Goal: Transaction & Acquisition: Purchase product/service

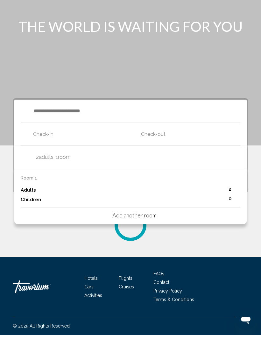
click at [26, 213] on p "Adults" at bounding box center [28, 215] width 15 height 5
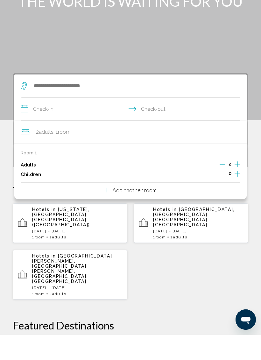
click at [198, 212] on div "Room 1 Adults 2 Children 0 Add another room" at bounding box center [130, 196] width 232 height 55
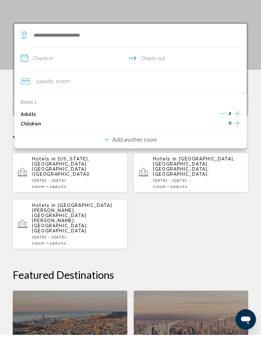
scroll to position [98, 0]
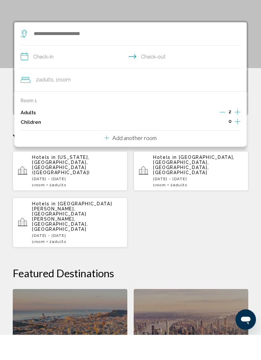
click at [151, 159] on p "Add another room" at bounding box center [134, 162] width 44 height 7
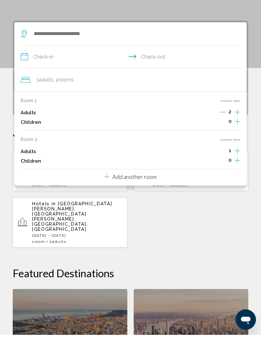
click at [238, 141] on icon "Increment adults" at bounding box center [238, 137] width 6 height 8
click at [239, 143] on button "Increment adults" at bounding box center [238, 138] width 6 height 10
click at [227, 162] on div "Room 2 remove room Adults 3 Children 0" at bounding box center [131, 176] width 220 height 29
click at [218, 172] on div "Adults 3" at bounding box center [131, 177] width 220 height 10
click at [224, 173] on icon "Decrement adults" at bounding box center [223, 176] width 6 height 6
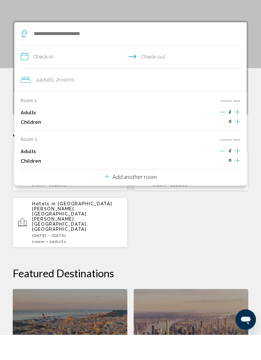
click at [236, 151] on icon "Increment children" at bounding box center [238, 147] width 6 height 8
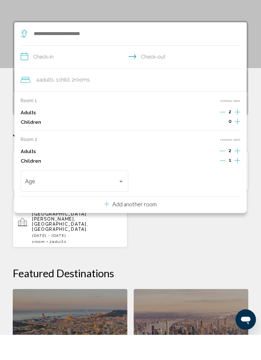
click at [236, 151] on icon "Increment children" at bounding box center [238, 147] width 6 height 8
click at [118, 205] on span "Travelers: 4 adults, 2 children" at bounding box center [71, 208] width 93 height 6
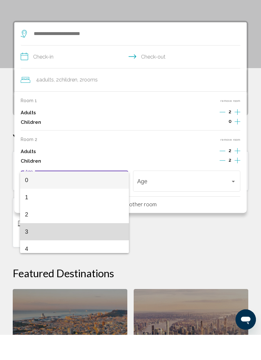
click at [22, 248] on mat-option "3" at bounding box center [74, 256] width 109 height 17
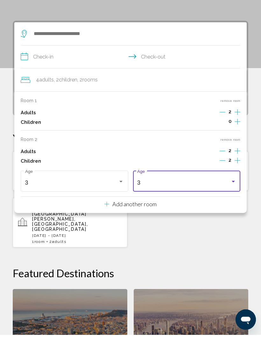
click at [237, 194] on div "3 Age" at bounding box center [187, 205] width 108 height 23
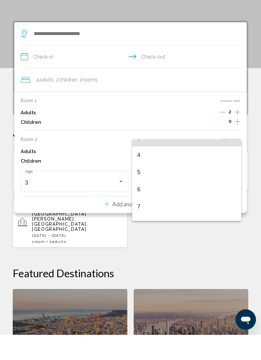
scroll to position [64, 0]
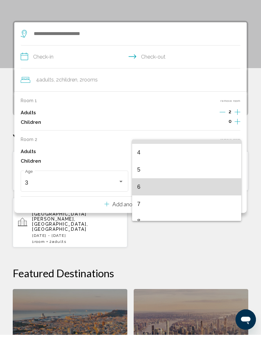
click at [138, 203] on span "6" at bounding box center [186, 211] width 99 height 17
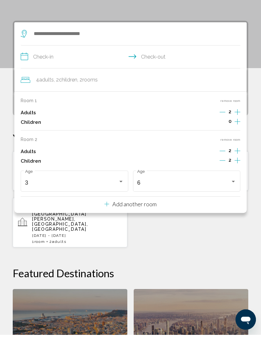
click at [50, 71] on input "**********" at bounding box center [132, 83] width 222 height 25
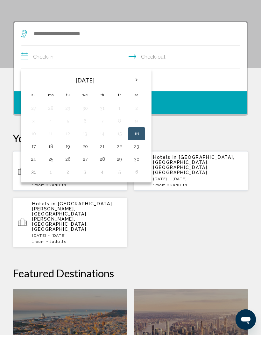
click at [136, 154] on button "16" at bounding box center [136, 158] width 10 height 9
click at [137, 154] on button "16" at bounding box center [136, 158] width 10 height 9
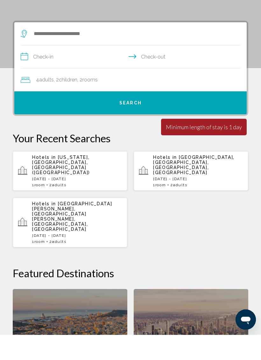
click at [178, 71] on input "**********" at bounding box center [132, 83] width 222 height 25
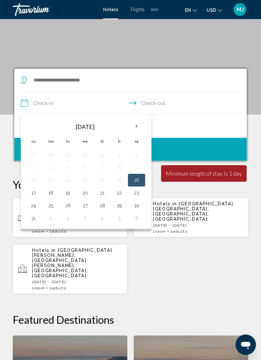
scroll to position [76, 0]
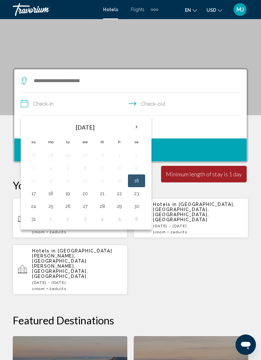
click at [137, 194] on button "23" at bounding box center [136, 193] width 10 height 9
click at [216, 148] on button "Search" at bounding box center [130, 149] width 232 height 23
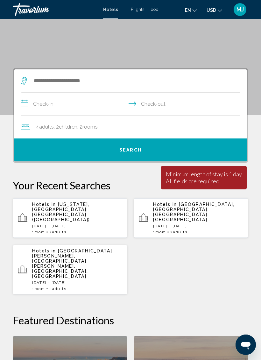
click at [65, 155] on button "Search" at bounding box center [130, 149] width 232 height 23
click at [137, 148] on span "Search" at bounding box center [130, 150] width 22 height 5
click at [44, 106] on input "**********" at bounding box center [132, 105] width 222 height 25
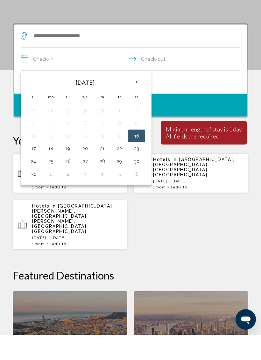
scroll to position [97, 0]
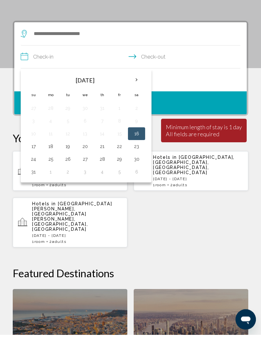
click at [136, 155] on button "16" at bounding box center [136, 159] width 10 height 9
click at [207, 117] on button "Search" at bounding box center [130, 128] width 232 height 23
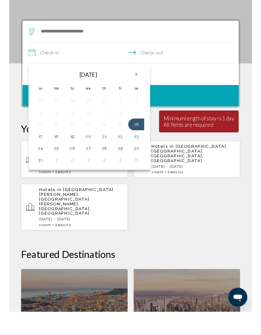
scroll to position [98, 0]
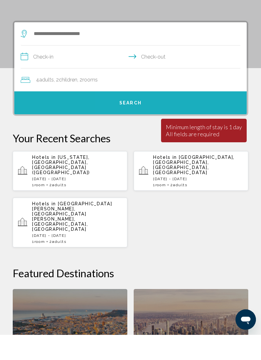
click at [158, 116] on button "Search" at bounding box center [130, 127] width 232 height 23
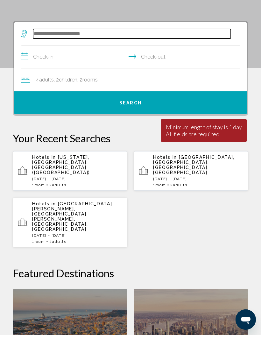
click at [43, 54] on input "Search widget" at bounding box center [132, 59] width 198 height 10
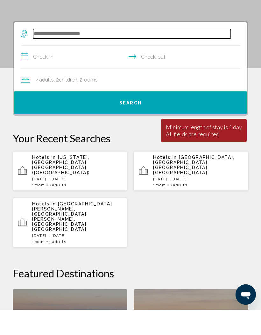
scroll to position [123, 0]
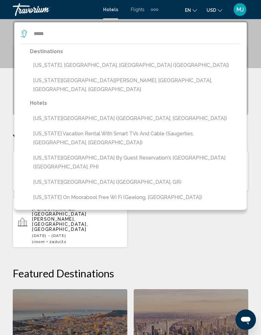
click at [54, 60] on button "[US_STATE], [GEOGRAPHIC_DATA], [GEOGRAPHIC_DATA] ([GEOGRAPHIC_DATA])" at bounding box center [135, 65] width 210 height 12
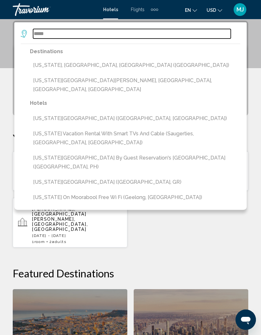
type input "**********"
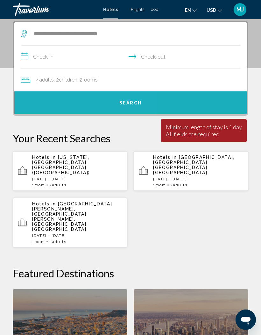
click at [81, 103] on button "Search" at bounding box center [130, 102] width 232 height 23
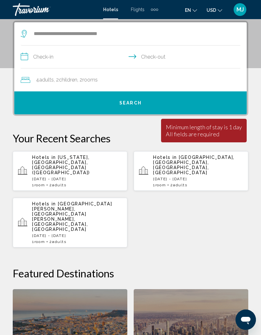
click at [78, 104] on button "Search" at bounding box center [130, 102] width 232 height 23
click at [44, 58] on input "**********" at bounding box center [132, 58] width 222 height 25
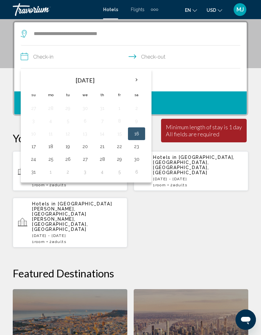
click at [135, 135] on button "16" at bounding box center [136, 133] width 10 height 9
click at [140, 127] on td "9" at bounding box center [136, 121] width 17 height 13
click at [163, 53] on input "**********" at bounding box center [132, 58] width 222 height 25
click at [152, 55] on input "**********" at bounding box center [132, 58] width 222 height 25
click at [134, 58] on input "**********" at bounding box center [132, 58] width 222 height 25
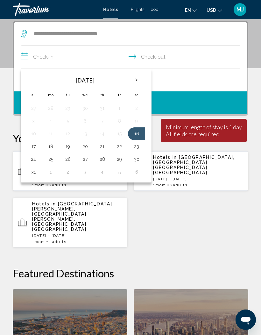
click at [159, 59] on input "**********" at bounding box center [132, 58] width 222 height 25
click at [210, 50] on input "**********" at bounding box center [132, 58] width 222 height 25
click at [139, 148] on button "23" at bounding box center [136, 146] width 10 height 9
type input "**********"
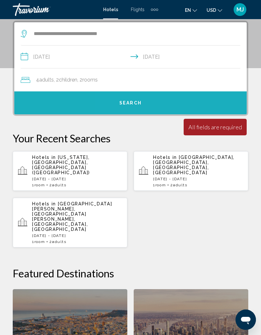
click at [183, 103] on button "Search" at bounding box center [130, 102] width 232 height 23
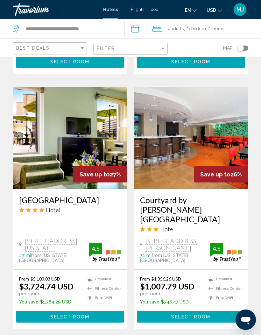
scroll to position [1237, 0]
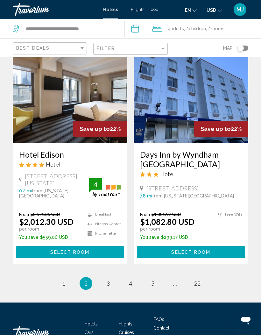
scroll to position [1267, 0]
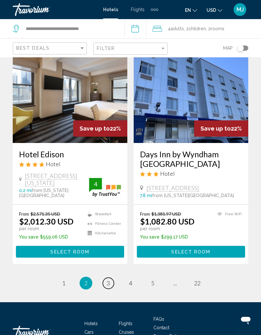
click at [107, 279] on span "3" at bounding box center [108, 282] width 3 height 7
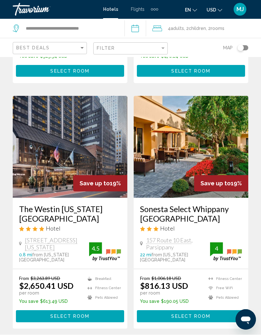
scroll to position [1299, 0]
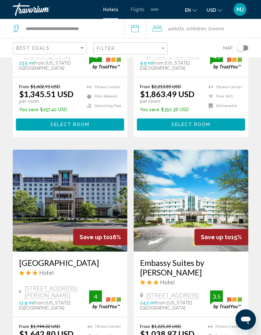
scroll to position [1289, 0]
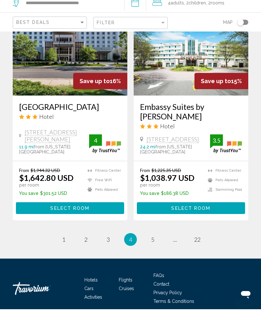
click at [59, 260] on link "page 1" at bounding box center [63, 265] width 11 height 11
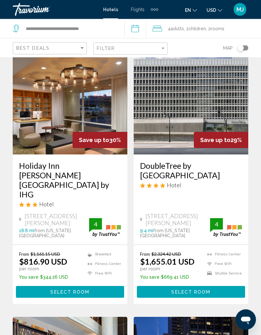
scroll to position [763, 0]
click at [46, 286] on button "Select Room" at bounding box center [70, 292] width 108 height 12
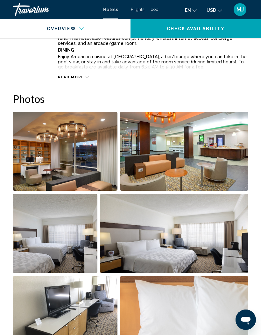
scroll to position [369, 0]
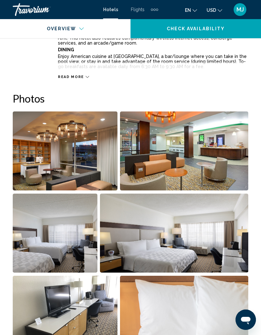
click at [215, 249] on img "Open full-screen image slider" at bounding box center [174, 233] width 148 height 79
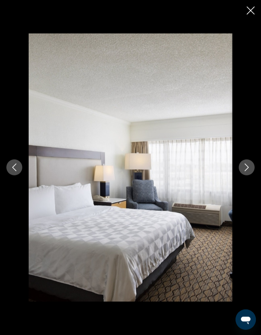
scroll to position [547, 0]
click at [242, 175] on button "Next image" at bounding box center [247, 167] width 16 height 16
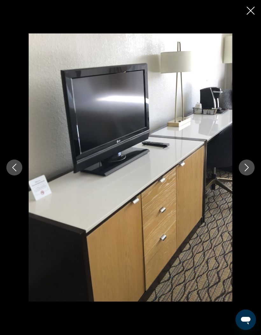
click at [244, 175] on button "Next image" at bounding box center [247, 167] width 16 height 16
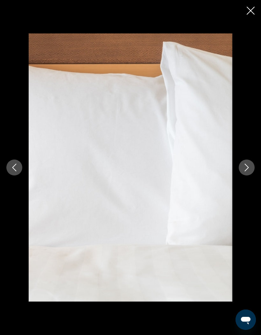
click at [242, 175] on button "Next image" at bounding box center [247, 167] width 16 height 16
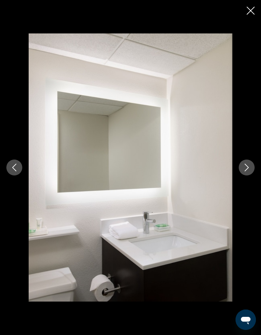
click at [249, 171] on icon "Next image" at bounding box center [247, 168] width 8 height 8
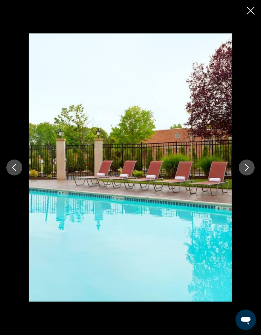
click at [250, 175] on button "Next image" at bounding box center [247, 167] width 16 height 16
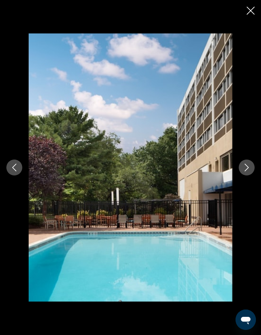
click at [247, 171] on icon "Next image" at bounding box center [247, 168] width 8 height 8
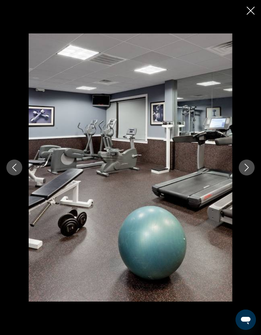
click at [243, 171] on icon "Next image" at bounding box center [247, 168] width 8 height 8
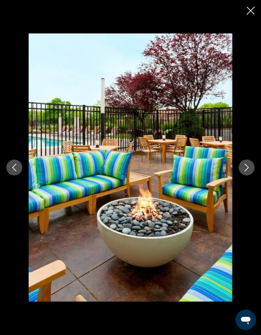
click at [243, 171] on icon "Next image" at bounding box center [247, 168] width 8 height 8
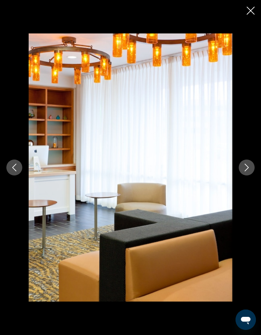
click at [245, 171] on icon "Next image" at bounding box center [247, 168] width 8 height 8
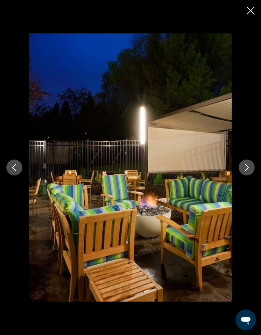
click at [244, 175] on button "Next image" at bounding box center [247, 167] width 16 height 16
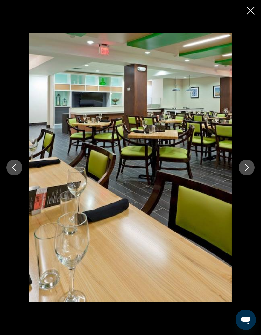
click at [250, 171] on icon "Next image" at bounding box center [247, 168] width 8 height 8
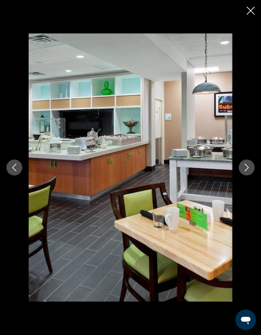
click at [253, 175] on button "Next image" at bounding box center [247, 167] width 16 height 16
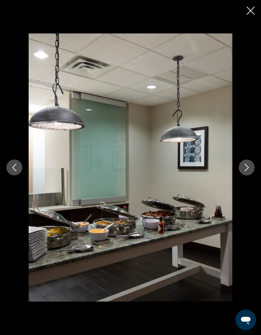
click at [250, 171] on icon "Next image" at bounding box center [247, 168] width 8 height 8
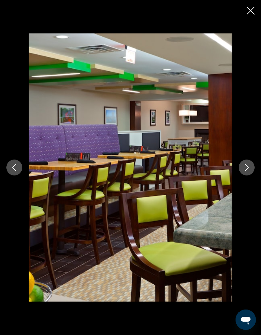
scroll to position [545, 0]
click at [248, 171] on icon "Next image" at bounding box center [247, 168] width 8 height 8
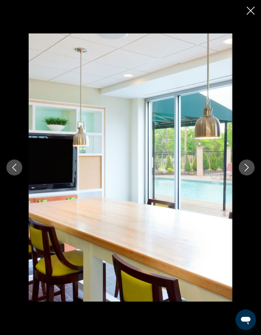
click at [247, 175] on button "Next image" at bounding box center [247, 167] width 16 height 16
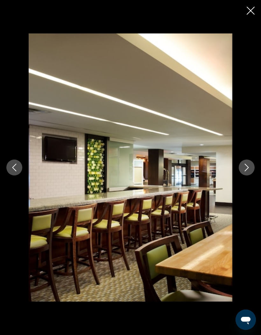
click at [244, 11] on div "Main content" at bounding box center [130, 167] width 261 height 335
click at [252, 10] on icon "Close slideshow" at bounding box center [251, 11] width 8 height 8
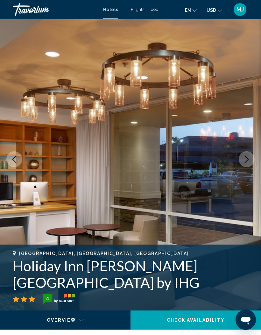
scroll to position [0, 0]
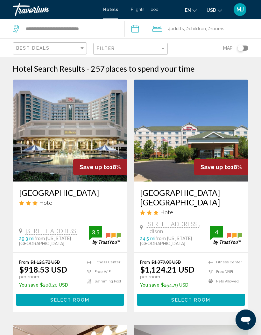
click at [46, 161] on img "Main content" at bounding box center [70, 131] width 115 height 102
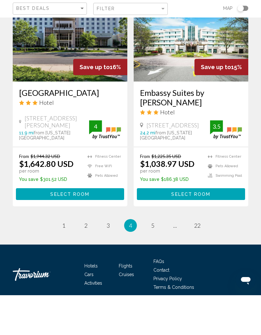
scroll to position [1289, 0]
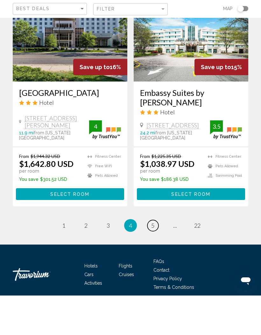
click at [153, 261] on span "5" at bounding box center [152, 264] width 3 height 7
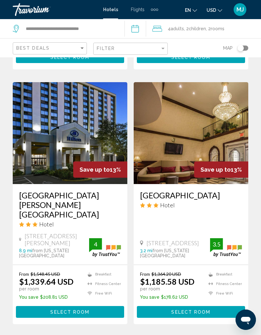
scroll to position [740, 0]
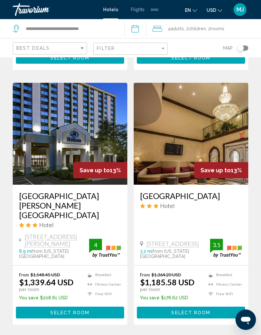
click at [214, 307] on button "Select Room" at bounding box center [191, 313] width 108 height 12
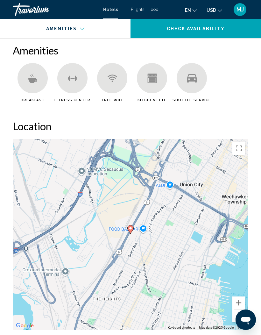
scroll to position [695, 0]
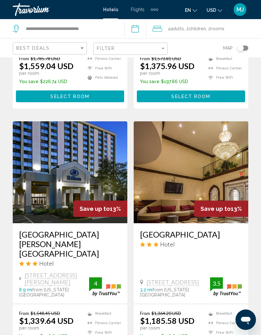
scroll to position [709, 0]
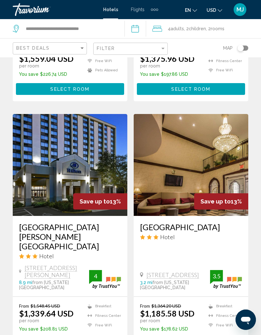
click at [210, 154] on img "Main content" at bounding box center [191, 165] width 115 height 102
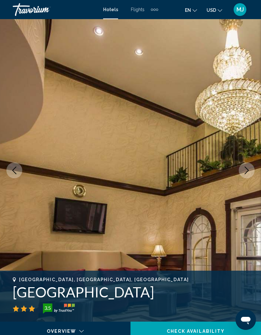
click at [249, 167] on icon "Next image" at bounding box center [247, 170] width 8 height 8
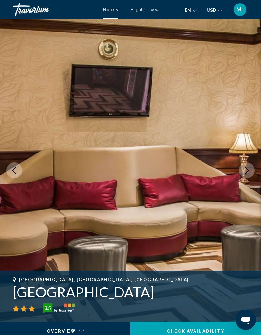
click at [247, 171] on icon "Next image" at bounding box center [247, 170] width 8 height 8
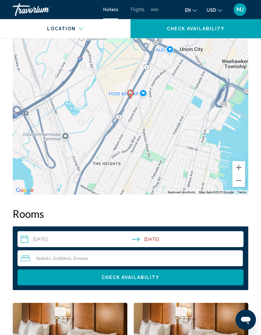
scroll to position [830, 0]
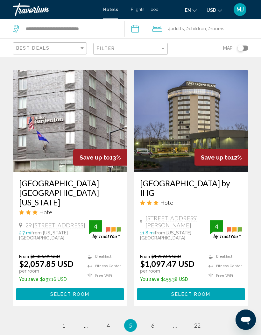
scroll to position [1279, 0]
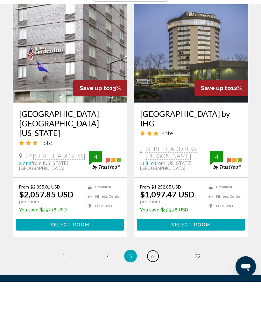
click at [151, 306] on span "6" at bounding box center [152, 309] width 3 height 7
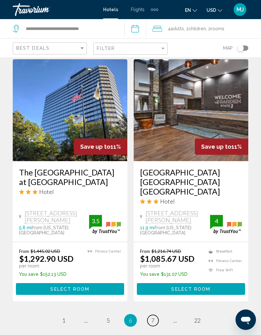
scroll to position [1257, 0]
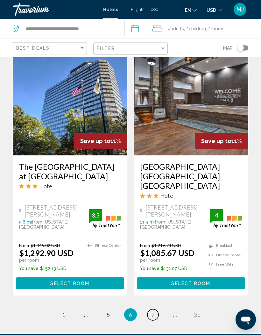
click at [150, 309] on link "page 7" at bounding box center [152, 314] width 11 height 11
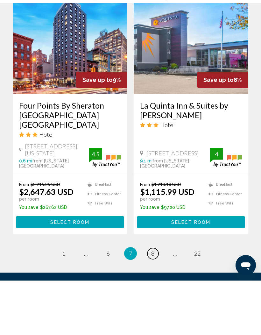
scroll to position [1291, 0]
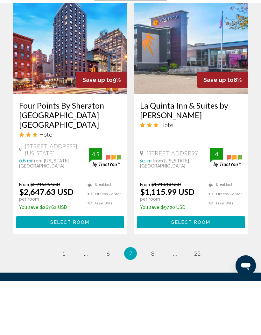
click at [148, 301] on ul "7 / 22 page 1 page ... page 6 You're on page 7 page 8 page ... page 22" at bounding box center [131, 307] width 236 height 13
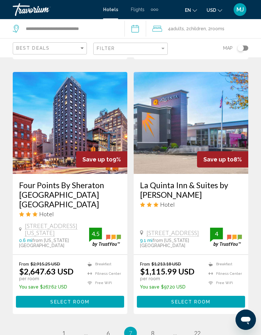
scroll to position [1290, 0]
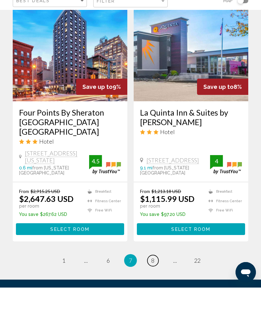
click at [152, 302] on link "page 8" at bounding box center [152, 307] width 11 height 11
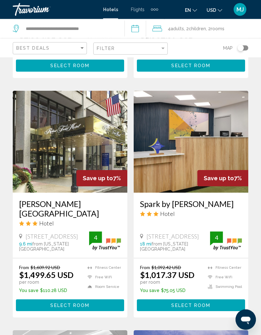
scroll to position [738, 0]
click at [225, 135] on img "Main content" at bounding box center [191, 142] width 115 height 102
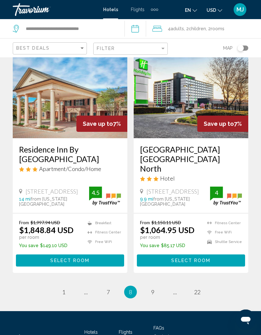
scroll to position [1288, 0]
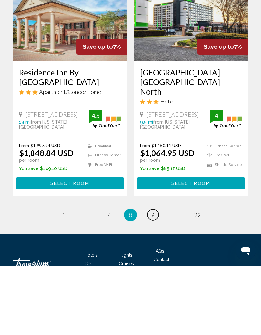
click at [151, 281] on span "9" at bounding box center [152, 284] width 3 height 7
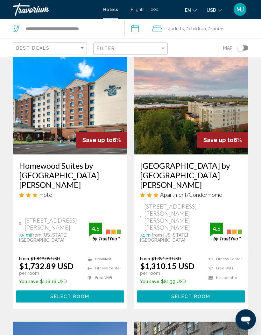
scroll to position [272, 0]
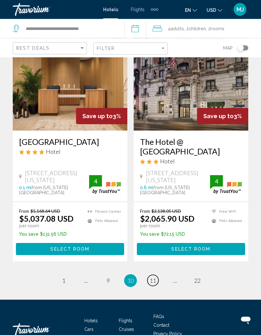
scroll to position [1261, 0]
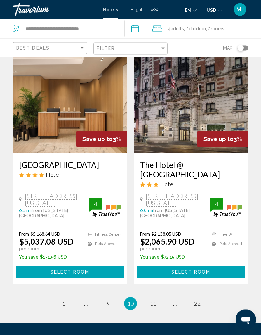
scroll to position [1289, 0]
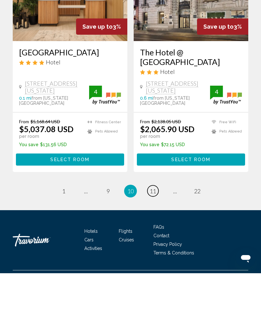
click at [150, 247] on link "page 11" at bounding box center [152, 252] width 11 height 11
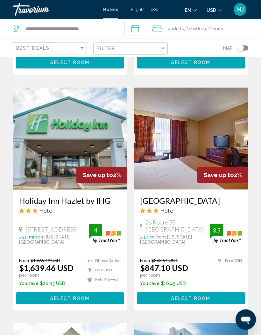
scroll to position [535, 0]
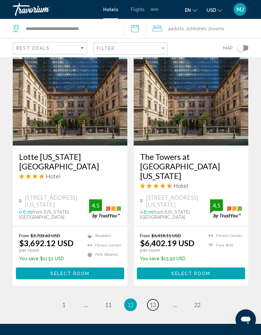
scroll to position [1223, 0]
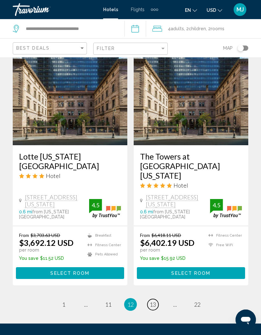
click at [153, 301] on span "13" at bounding box center [153, 304] width 6 height 7
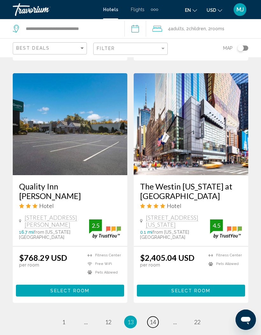
click at [150, 316] on link "page 14" at bounding box center [152, 321] width 11 height 11
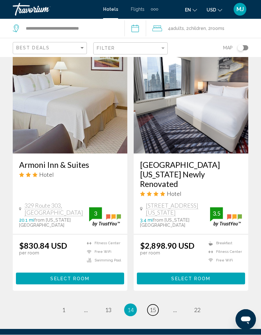
scroll to position [1281, 0]
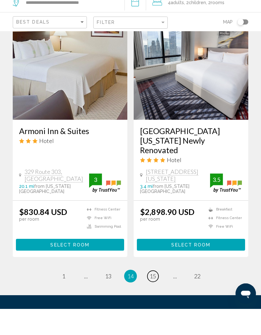
click at [149, 297] on link "page 15" at bounding box center [152, 302] width 11 height 11
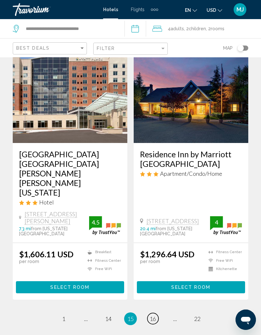
scroll to position [1281, 0]
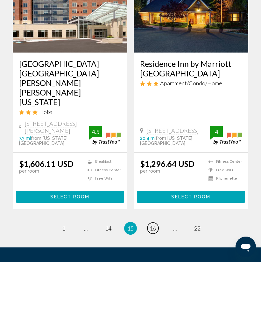
click at [149, 295] on link "page 16" at bounding box center [152, 300] width 11 height 11
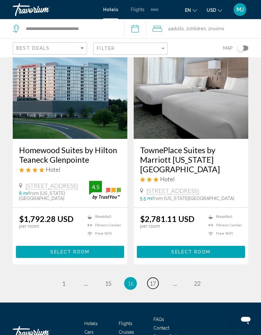
scroll to position [1271, 0]
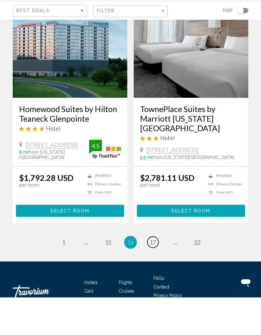
click at [150, 276] on span "17" at bounding box center [153, 279] width 6 height 7
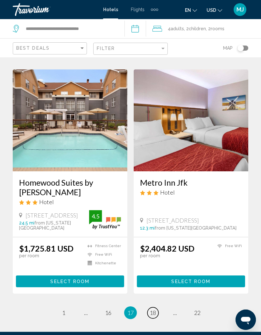
scroll to position [1278, 0]
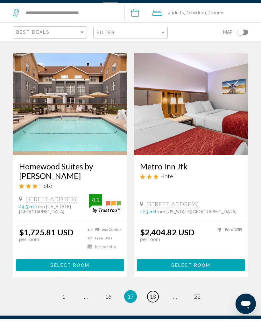
click at [150, 309] on span "18" at bounding box center [153, 312] width 6 height 7
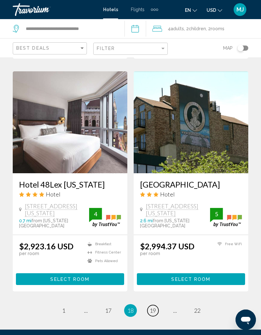
scroll to position [1262, 0]
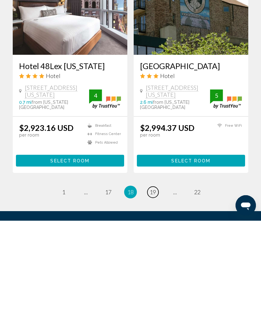
click at [152, 301] on link "page 19" at bounding box center [152, 306] width 11 height 11
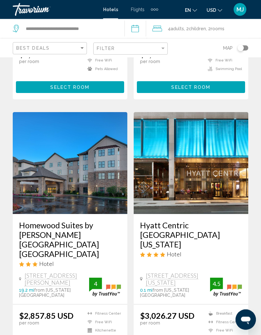
scroll to position [1262, 0]
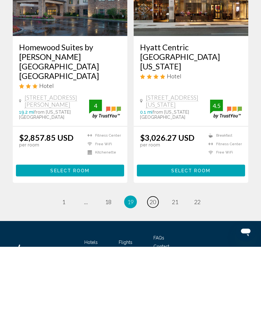
click at [152, 286] on span "20" at bounding box center [153, 289] width 6 height 7
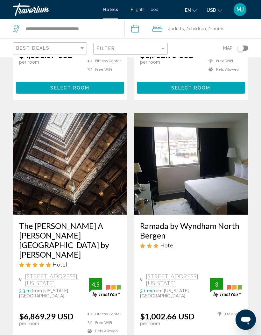
scroll to position [731, 0]
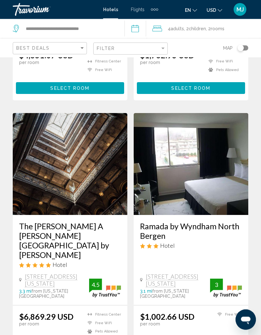
click at [236, 154] on img "Main content" at bounding box center [191, 164] width 115 height 102
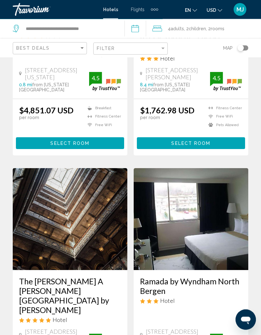
scroll to position [677, 0]
click at [200, 328] on span "2750 Tonnelle Ave North Bergen New Jersey 07047" at bounding box center [178, 335] width 64 height 14
click at [214, 276] on h3 "Ramada by Wyndham North Bergen" at bounding box center [191, 285] width 102 height 19
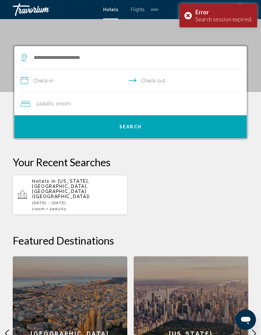
scroll to position [98, 0]
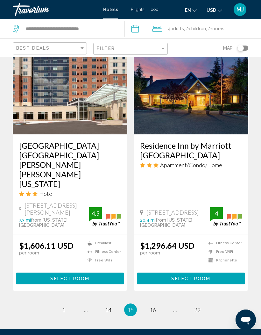
scroll to position [1281, 0]
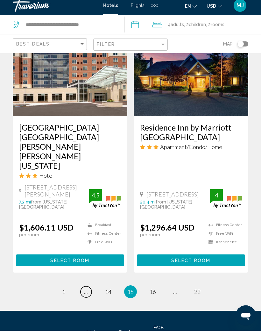
click at [86, 292] on span "..." at bounding box center [86, 295] width 4 height 7
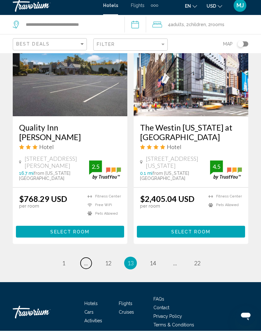
scroll to position [1272, 0]
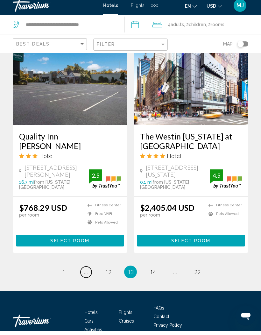
click at [87, 272] on span "..." at bounding box center [86, 275] width 4 height 7
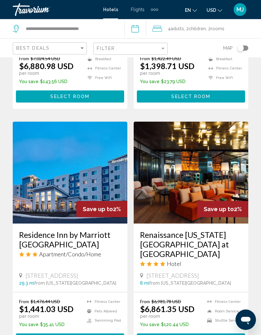
scroll to position [1292, 0]
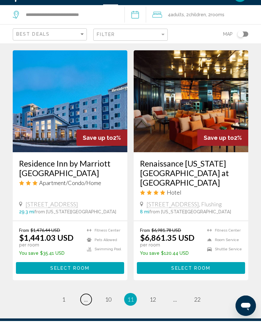
click at [86, 310] on span "..." at bounding box center [86, 313] width 4 height 7
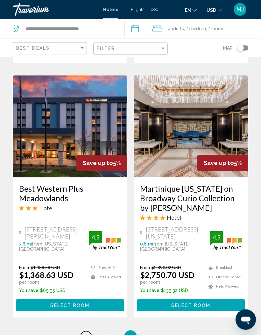
scroll to position [1308, 0]
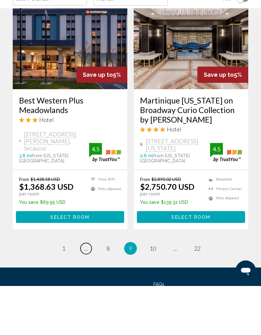
click at [86, 294] on span "..." at bounding box center [86, 297] width 4 height 7
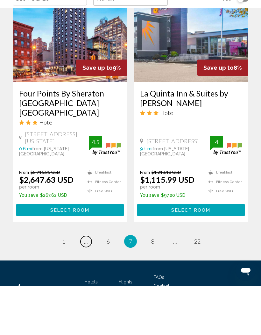
scroll to position [1290, 0]
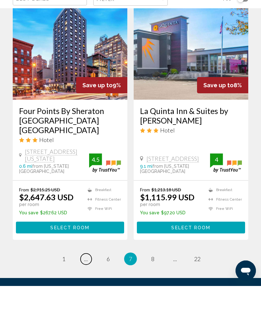
click at [86, 304] on span "..." at bounding box center [86, 307] width 4 height 7
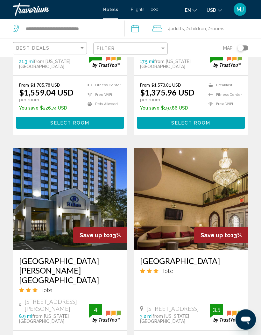
scroll to position [675, 0]
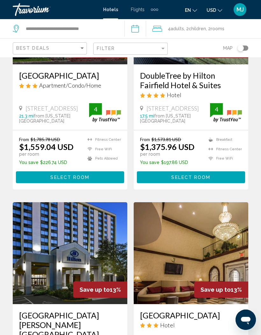
scroll to position [637, 0]
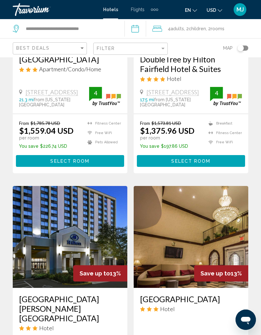
click at [207, 210] on img "Main content" at bounding box center [191, 237] width 115 height 102
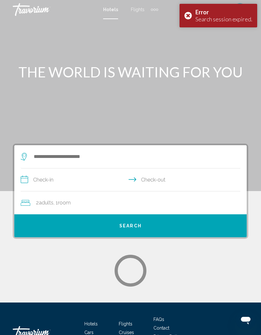
click at [42, 178] on input "**********" at bounding box center [132, 180] width 222 height 25
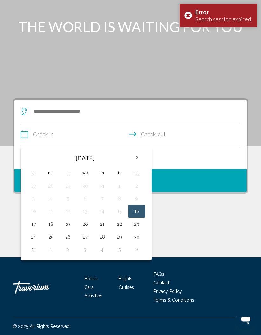
scroll to position [46, 0]
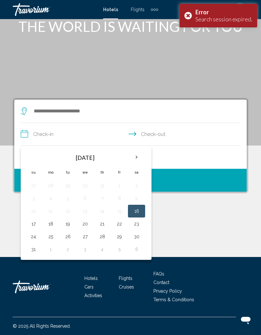
click at [135, 211] on button "16" at bounding box center [136, 211] width 10 height 9
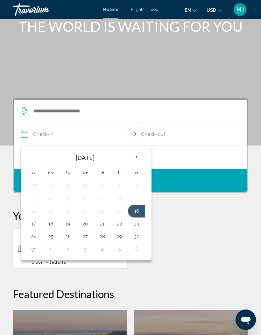
click at [160, 130] on input "**********" at bounding box center [132, 135] width 222 height 25
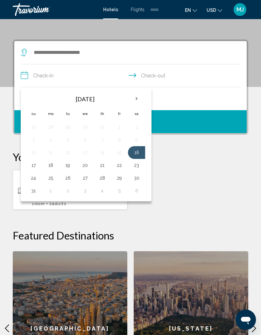
scroll to position [123, 0]
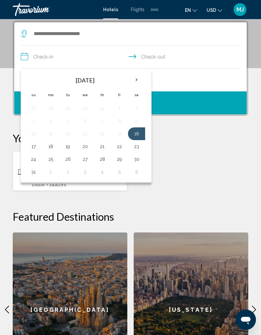
click at [136, 142] on button "23" at bounding box center [136, 146] width 10 height 9
type input "**********"
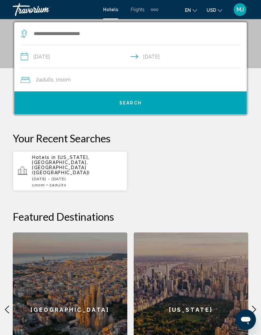
click at [31, 84] on div "2 Adult Adults , 1 Room rooms" at bounding box center [134, 79] width 226 height 9
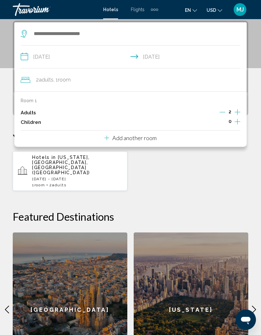
click at [151, 131] on button "Add another room" at bounding box center [130, 137] width 52 height 13
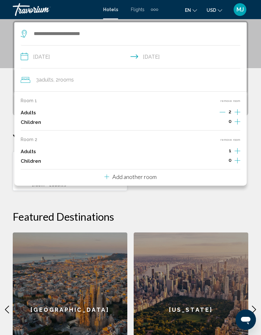
click at [238, 139] on button "remove room" at bounding box center [230, 140] width 20 height 4
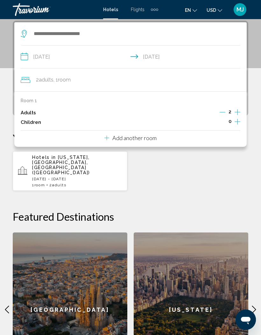
click at [163, 132] on div "Room 1 Adults 2 Children 0 Add another room" at bounding box center [130, 118] width 232 height 55
click at [109, 134] on div "Add another room" at bounding box center [130, 138] width 52 height 8
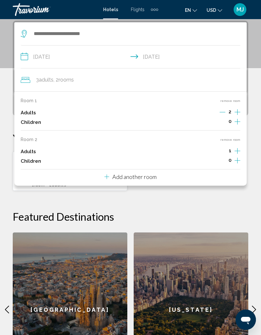
click at [237, 116] on icon "Increment adults" at bounding box center [238, 112] width 6 height 8
click at [238, 125] on icon "Increment children" at bounding box center [238, 122] width 6 height 8
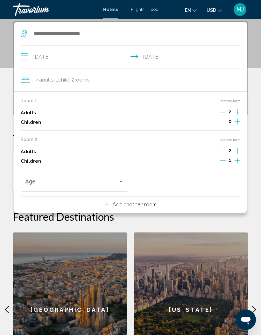
click at [240, 117] on button "Increment adults" at bounding box center [238, 113] width 6 height 10
click at [222, 148] on icon "Decrement adults" at bounding box center [223, 151] width 6 height 6
click at [238, 125] on icon "Increment children" at bounding box center [238, 122] width 6 height 8
click at [34, 180] on span "Travelers: 4 adults, 2 children" at bounding box center [71, 183] width 93 height 6
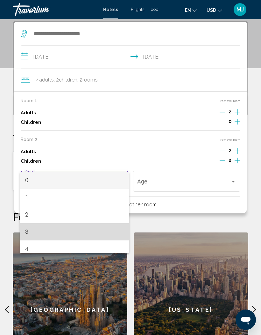
click at [21, 229] on mat-option "3" at bounding box center [74, 231] width 109 height 17
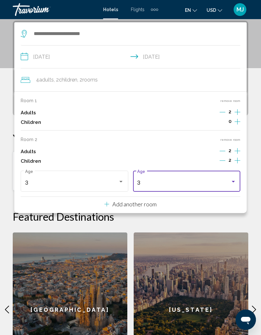
click at [233, 179] on div "Travelers: 4 adults, 2 children" at bounding box center [233, 181] width 6 height 5
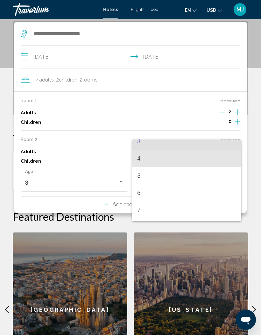
scroll to position [66, 0]
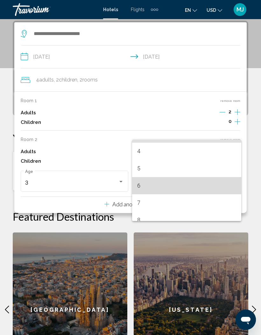
click at [136, 185] on mat-option "6" at bounding box center [186, 185] width 109 height 17
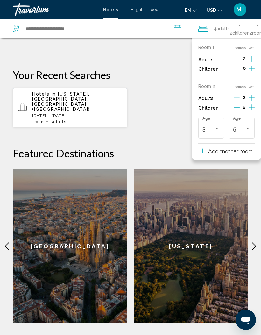
scroll to position [186, 0]
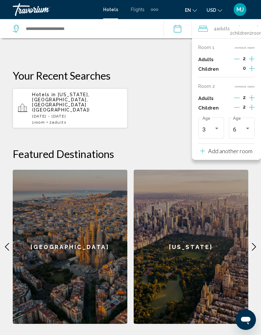
click at [204, 227] on div "[US_STATE]" at bounding box center [191, 247] width 115 height 154
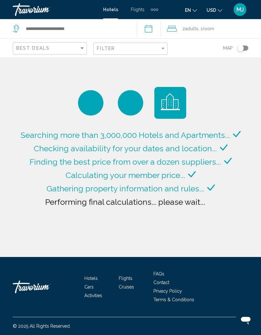
type input "**********"
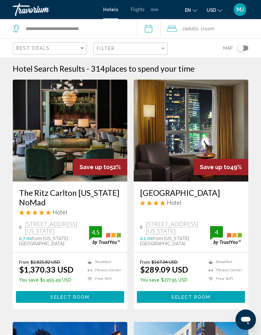
click at [163, 20] on input "**********" at bounding box center [150, 29] width 26 height 21
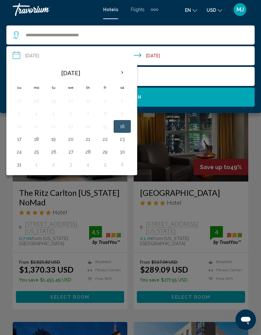
click at [118, 123] on button "16" at bounding box center [122, 126] width 10 height 9
click at [121, 136] on button "23" at bounding box center [122, 139] width 10 height 9
type input "**********"
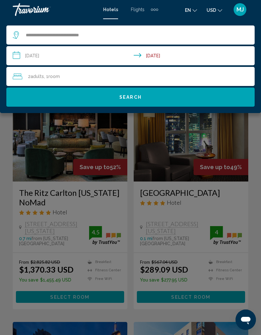
click at [212, 72] on div "2 Adult Adults , 1 Room rooms" at bounding box center [134, 76] width 242 height 9
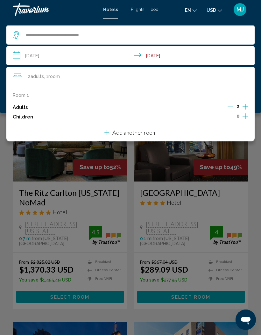
click at [248, 103] on icon "Increment adults" at bounding box center [246, 107] width 6 height 8
click at [230, 104] on icon "Decrement adults" at bounding box center [231, 107] width 6 height 6
click at [208, 129] on div "Room 1 Adults 2 Children 0 Add another room" at bounding box center [130, 113] width 248 height 55
click at [150, 130] on p "Add another room" at bounding box center [134, 132] width 44 height 7
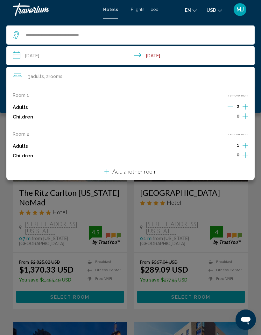
click at [243, 134] on button "remove room" at bounding box center [238, 134] width 20 height 4
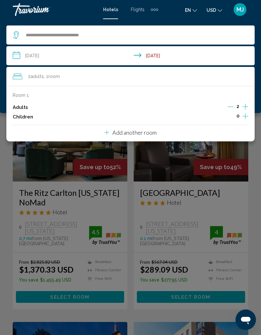
click at [144, 129] on p "Add another room" at bounding box center [134, 132] width 44 height 7
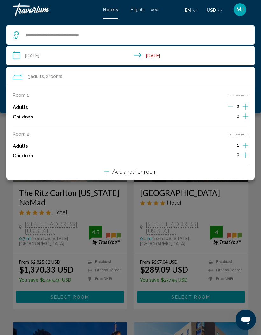
click at [247, 110] on icon "Increment adults" at bounding box center [246, 107] width 6 height 8
click at [246, 120] on icon "Increment children" at bounding box center [246, 116] width 6 height 8
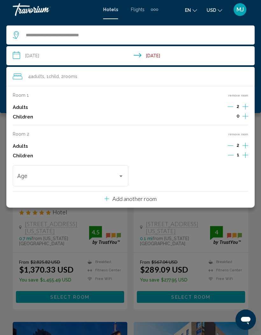
click at [245, 120] on icon "Increment children" at bounding box center [246, 116] width 6 height 8
click at [113, 174] on span "Travelers: 4 adults, 2 children" at bounding box center [67, 177] width 101 height 6
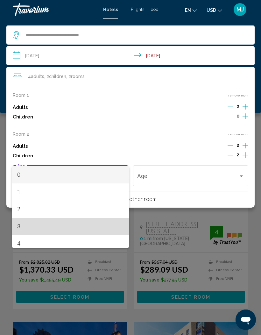
click at [19, 223] on span "3" at bounding box center [70, 226] width 107 height 17
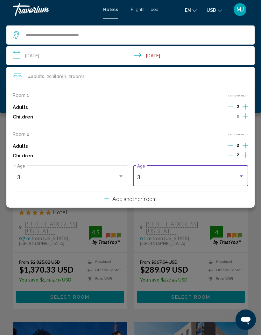
click at [241, 173] on div "Travelers: 4 adults, 2 children" at bounding box center [241, 175] width 6 height 5
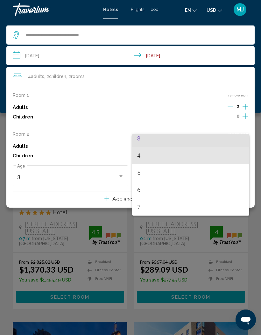
scroll to position [56, 0]
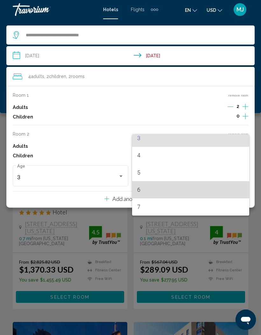
click at [139, 190] on span "6" at bounding box center [190, 189] width 107 height 17
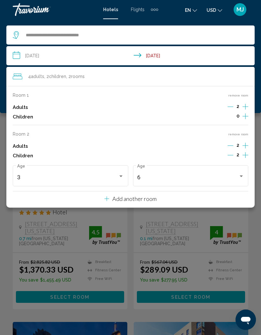
click at [236, 217] on div "Main content" at bounding box center [130, 167] width 261 height 335
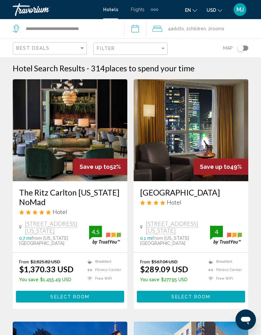
scroll to position [1, 0]
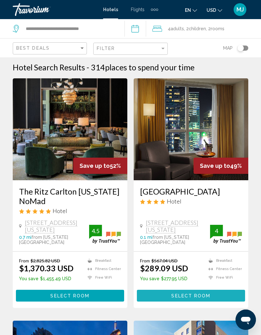
click at [220, 290] on button "Select Room" at bounding box center [191, 296] width 108 height 12
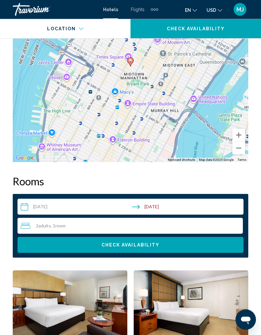
scroll to position [866, 0]
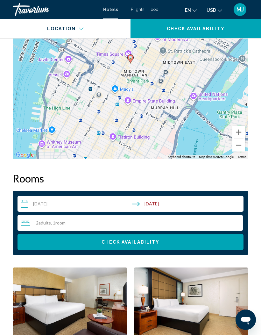
click at [39, 206] on input "**********" at bounding box center [132, 205] width 229 height 18
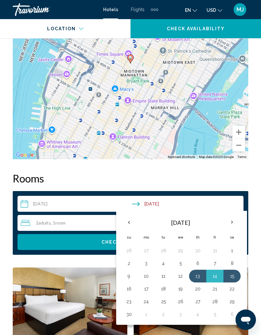
click at [167, 227] on th "Nov 2025" at bounding box center [181, 222] width 86 height 15
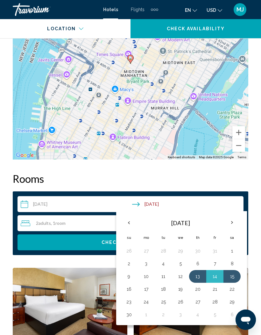
click at [127, 222] on th "Previous month" at bounding box center [128, 222] width 17 height 14
click at [130, 220] on th "Previous month" at bounding box center [128, 222] width 17 height 14
click at [129, 220] on th "Previous month" at bounding box center [128, 222] width 17 height 14
click at [233, 275] on button "16" at bounding box center [232, 276] width 10 height 9
click at [232, 272] on button "16" at bounding box center [232, 276] width 10 height 9
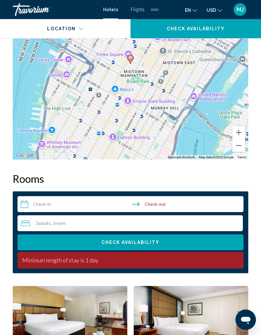
scroll to position [863, 0]
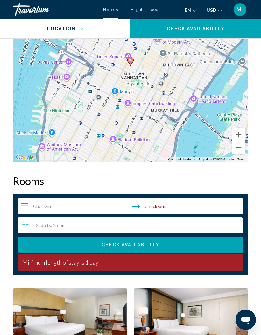
click at [177, 206] on input "**********" at bounding box center [132, 207] width 229 height 18
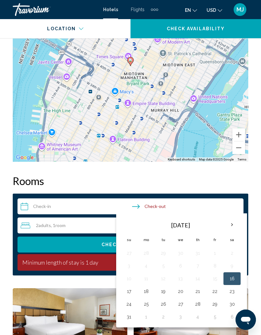
click at [235, 289] on button "23" at bounding box center [232, 291] width 10 height 9
click at [232, 291] on button "23" at bounding box center [232, 291] width 10 height 9
type input "**********"
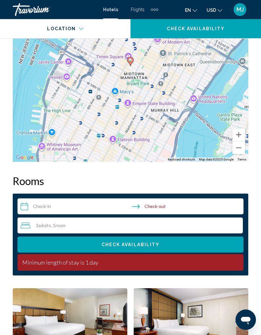
click at [207, 228] on div "2 Adult Adults , 1 Room rooms" at bounding box center [132, 226] width 222 height 8
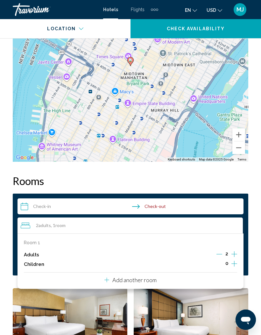
click at [207, 228] on div "2 Adult Adults , 1 Room rooms" at bounding box center [132, 226] width 222 height 8
click at [218, 274] on div "Room 1 Adults 2 Children 0 Add another room" at bounding box center [131, 260] width 226 height 55
click at [149, 279] on p "Add another room" at bounding box center [134, 279] width 44 height 7
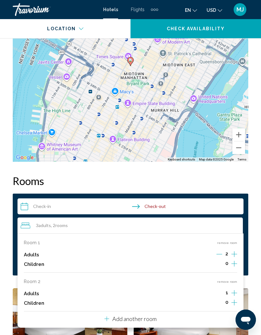
click at [235, 258] on icon "Increment adults" at bounding box center [234, 254] width 6 height 8
click at [235, 267] on icon "Increment children" at bounding box center [234, 264] width 6 height 8
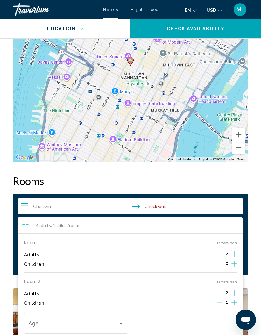
click at [237, 269] on button "Increment children" at bounding box center [234, 264] width 6 height 10
click at [181, 324] on span "Travelers: 4 adults, 2 children" at bounding box center [182, 324] width 90 height 6
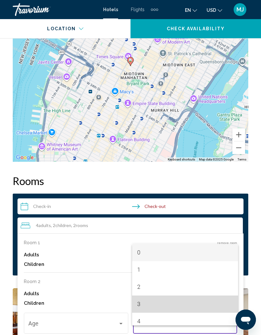
click at [140, 313] on span "3" at bounding box center [185, 303] width 96 height 17
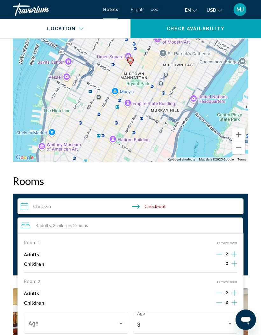
click at [86, 317] on div "Age" at bounding box center [76, 322] width 96 height 23
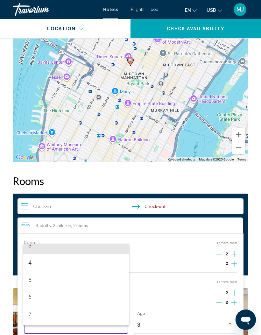
scroll to position [59, 0]
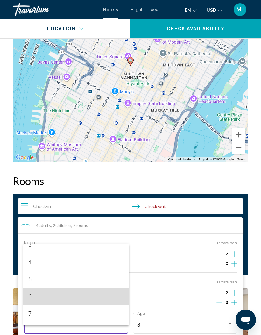
click at [29, 305] on span "6" at bounding box center [76, 296] width 96 height 17
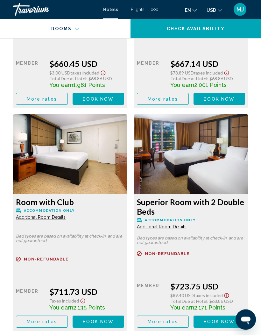
scroll to position [2386, 0]
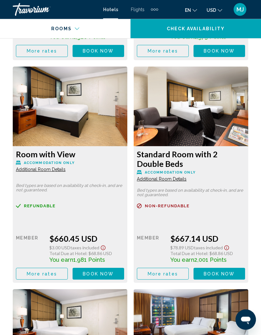
scroll to position [2211, 0]
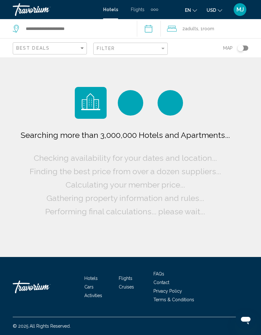
scroll to position [26, 0]
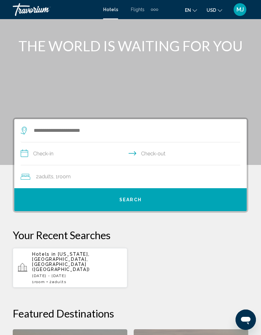
scroll to position [26, 0]
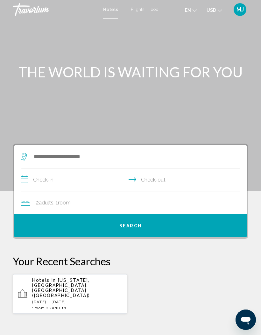
scroll to position [26, 0]
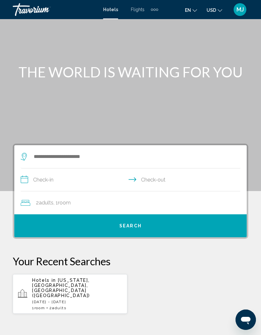
scroll to position [26, 0]
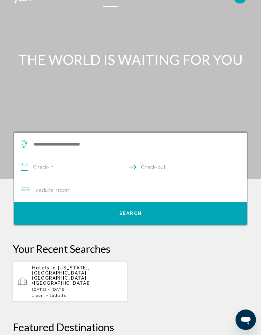
scroll to position [12, 0]
click at [194, 18] on div "Main content" at bounding box center [130, 83] width 261 height 191
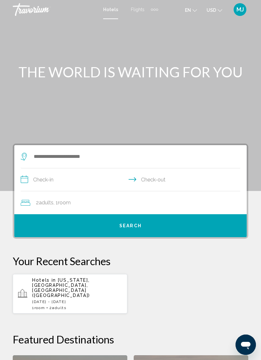
click at [41, 178] on input "**********" at bounding box center [132, 180] width 222 height 25
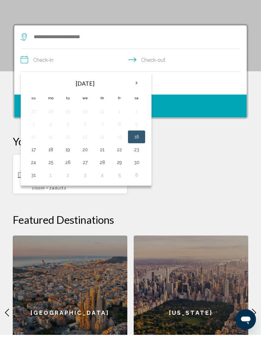
scroll to position [98, 0]
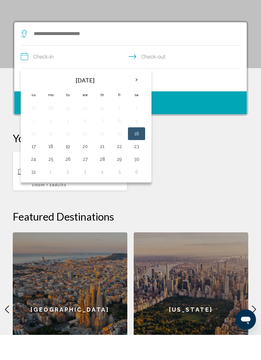
click at [134, 154] on button "16" at bounding box center [136, 158] width 10 height 9
click at [164, 71] on input "**********" at bounding box center [132, 83] width 222 height 25
click at [140, 167] on button "23" at bounding box center [136, 171] width 10 height 9
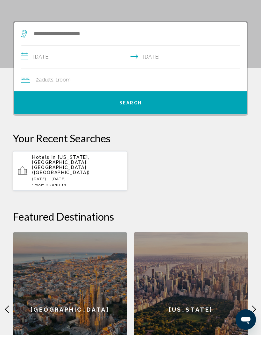
type input "**********"
click at [41, 94] on div "2 Adult Adults , 1 Room rooms" at bounding box center [134, 105] width 226 height 23
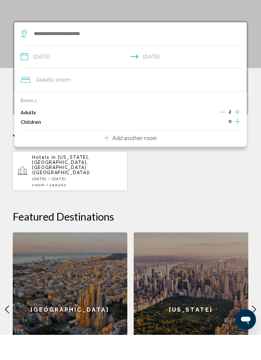
click at [237, 144] on icon "Increment children" at bounding box center [238, 147] width 6 height 6
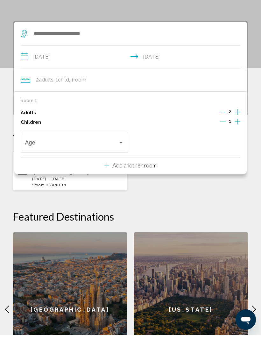
click at [240, 133] on button "Increment adults" at bounding box center [238, 138] width 6 height 10
click at [221, 134] on icon "Decrement adults" at bounding box center [223, 137] width 6 height 6
click at [240, 143] on button "Increment children" at bounding box center [238, 148] width 6 height 10
click at [115, 166] on span "Travelers: 2 adults, 2 children" at bounding box center [71, 169] width 93 height 6
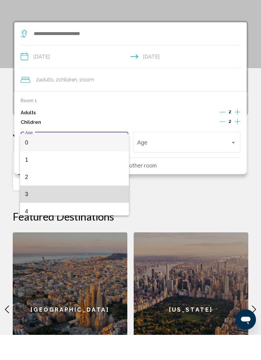
click at [23, 211] on mat-option "3" at bounding box center [74, 219] width 109 height 17
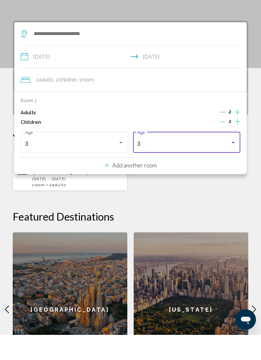
click at [230, 166] on div "3" at bounding box center [183, 169] width 93 height 6
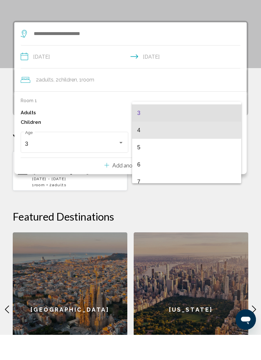
scroll to position [50, 0]
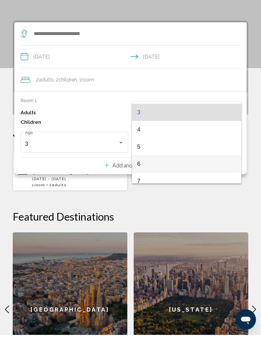
click at [143, 180] on span "6" at bounding box center [186, 188] width 99 height 17
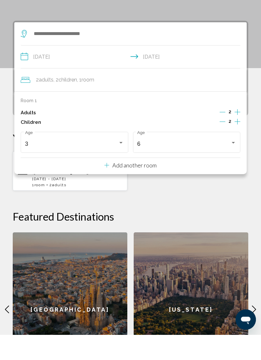
click at [201, 165] on div "Room 1 Adults 2 Children 2 3 Age 6 Age Add another room" at bounding box center [130, 157] width 232 height 83
click at [136, 187] on p "Add another room" at bounding box center [134, 190] width 44 height 7
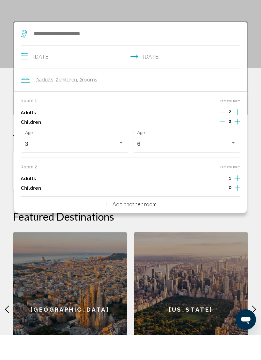
click at [240, 200] on icon "Increment adults" at bounding box center [238, 204] width 6 height 8
click at [199, 283] on div "[US_STATE]" at bounding box center [191, 334] width 115 height 154
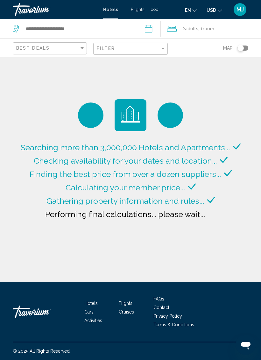
type input "**********"
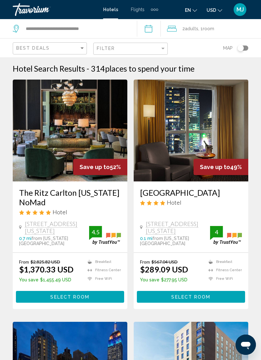
click at [195, 29] on span "Adults" at bounding box center [191, 28] width 13 height 5
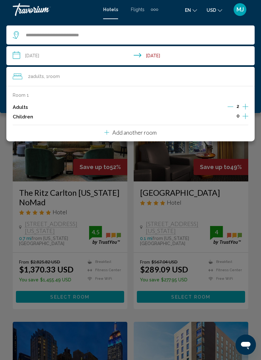
click at [247, 103] on icon "Increment adults" at bounding box center [246, 107] width 6 height 8
click at [231, 104] on icon "Decrement adults" at bounding box center [231, 107] width 6 height 6
click at [195, 133] on div "Room 1 Adults 2 Children 0 Add another room" at bounding box center [130, 113] width 248 height 55
click at [147, 129] on p "Add another room" at bounding box center [134, 132] width 44 height 7
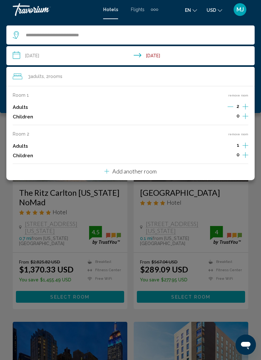
click at [245, 110] on icon "Increment adults" at bounding box center [246, 107] width 6 height 8
click at [248, 122] on button "Increment children" at bounding box center [246, 117] width 6 height 10
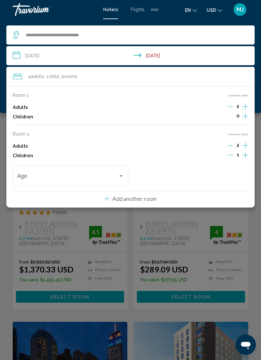
click at [248, 122] on button "Increment children" at bounding box center [246, 117] width 6 height 10
click at [100, 169] on div "Age" at bounding box center [70, 175] width 107 height 23
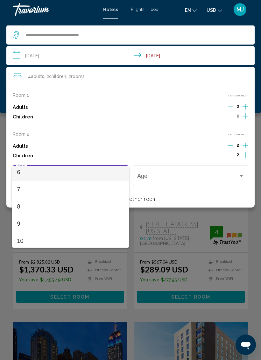
click at [17, 172] on mat-option "6" at bounding box center [70, 172] width 117 height 17
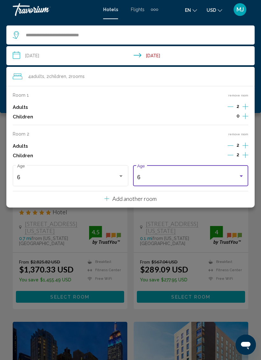
scroll to position [103, 0]
click at [245, 173] on div "6 Age" at bounding box center [191, 175] width 116 height 23
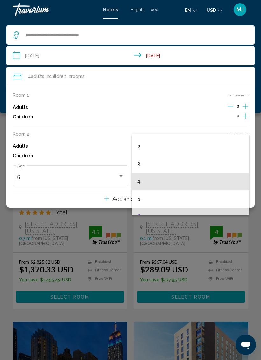
scroll to position [29, 0]
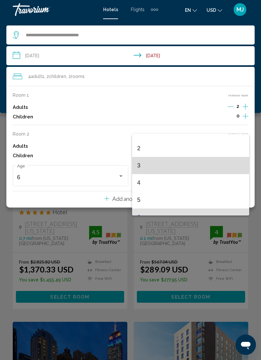
click at [143, 161] on span "3" at bounding box center [190, 165] width 107 height 17
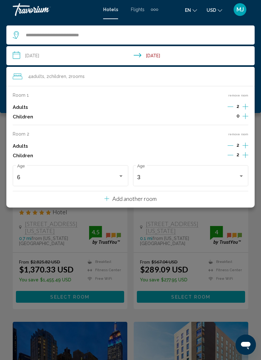
click at [40, 56] on input "**********" at bounding box center [131, 56] width 251 height 21
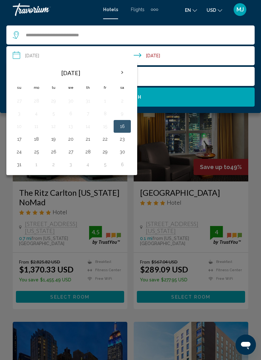
click at [123, 126] on button "16" at bounding box center [122, 126] width 10 height 9
click at [121, 122] on button "16" at bounding box center [122, 126] width 10 height 9
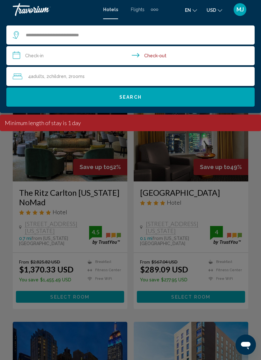
click at [159, 54] on input "**********" at bounding box center [131, 56] width 251 height 21
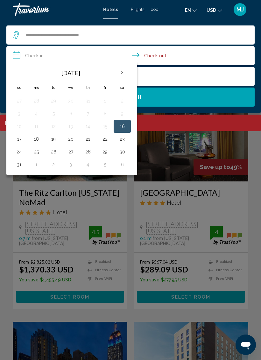
click at [125, 137] on button "23" at bounding box center [122, 139] width 10 height 9
click at [125, 139] on button "23" at bounding box center [122, 139] width 10 height 9
type input "**********"
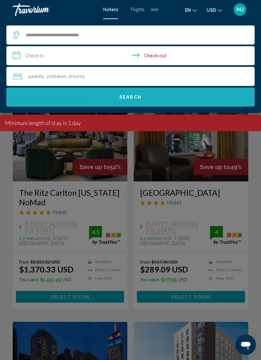
click at [211, 96] on button "Search" at bounding box center [130, 97] width 248 height 19
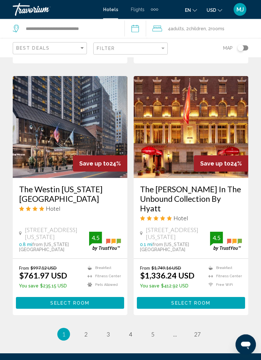
scroll to position [1228, 0]
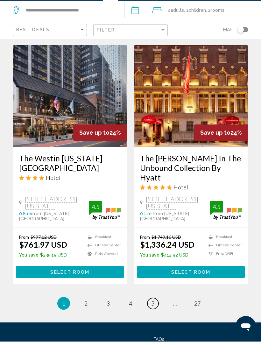
click at [156, 316] on link "page 5" at bounding box center [152, 321] width 11 height 11
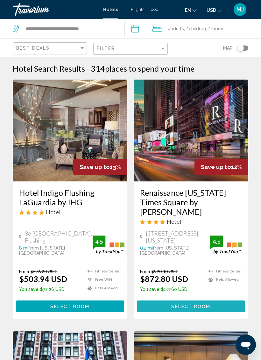
click at [214, 300] on button "Select Room" at bounding box center [191, 306] width 108 height 12
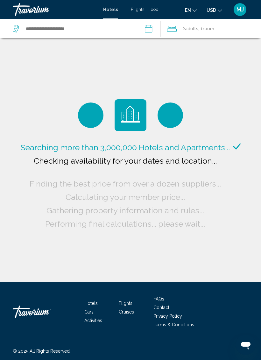
click at [149, 27] on input "**********" at bounding box center [150, 29] width 26 height 21
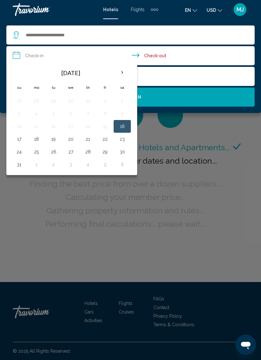
click at [123, 124] on button "16" at bounding box center [122, 126] width 10 height 9
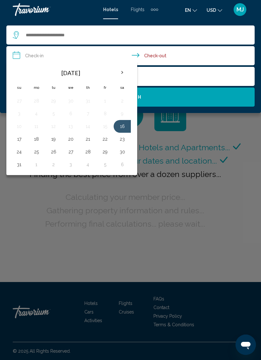
click at [166, 55] on input "**********" at bounding box center [131, 56] width 251 height 21
click at [123, 138] on button "23" at bounding box center [122, 139] width 10 height 9
type input "**********"
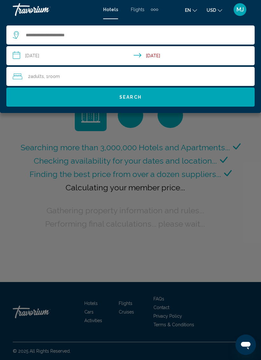
click at [211, 73] on div "2 Adult Adults , 1 Room rooms" at bounding box center [134, 76] width 242 height 9
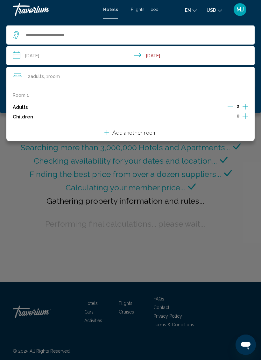
click at [223, 127] on div "Room 1 Adults 2 Children 0 Add another room" at bounding box center [130, 113] width 248 height 55
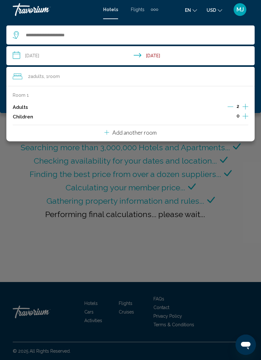
type input "**********"
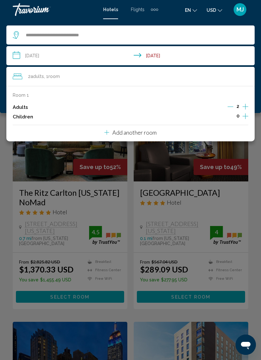
click at [32, 53] on input "**********" at bounding box center [131, 56] width 251 height 21
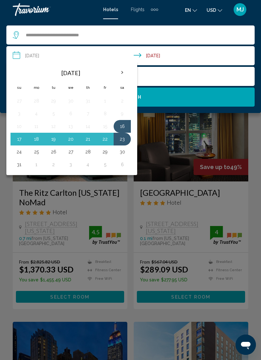
click at [123, 127] on button "16" at bounding box center [122, 126] width 10 height 9
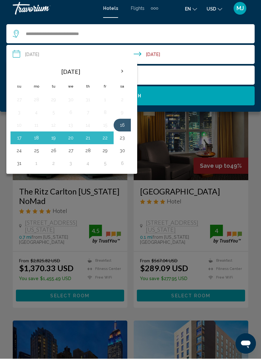
click at [122, 138] on button "23" at bounding box center [122, 139] width 10 height 9
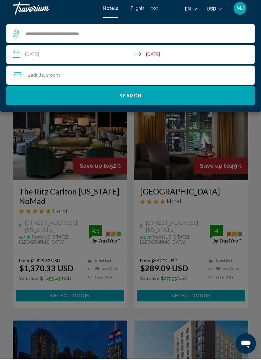
click at [200, 73] on div "2 Adult Adults , 1 Room rooms" at bounding box center [134, 76] width 242 height 9
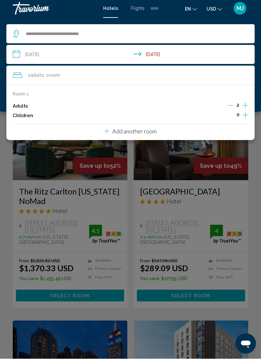
click at [226, 137] on div "Room 1 Adults 2 Children 0 Add another room" at bounding box center [130, 113] width 248 height 55
click at [218, 127] on div "Room 1 Adults 2 Children 0 Add another room" at bounding box center [130, 113] width 248 height 55
click at [157, 129] on div "Add another room" at bounding box center [130, 133] width 52 height 8
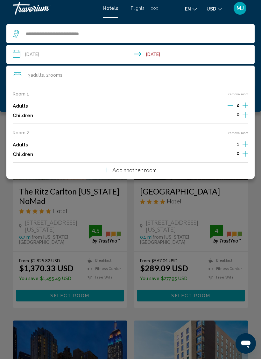
click at [246, 110] on icon "Increment adults" at bounding box center [246, 107] width 6 height 8
click at [248, 122] on button "Increment children" at bounding box center [246, 117] width 6 height 10
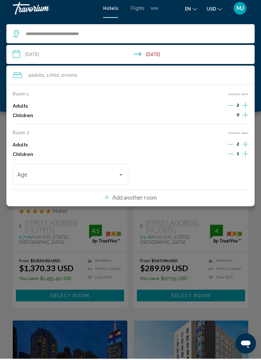
click at [248, 122] on button "Increment children" at bounding box center [246, 117] width 6 height 10
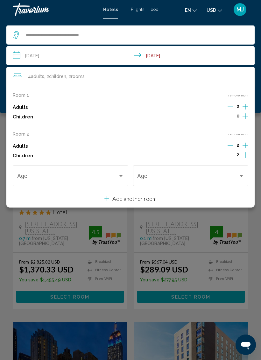
click at [30, 169] on div "Age" at bounding box center [70, 175] width 107 height 23
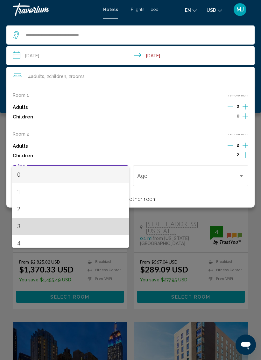
click at [15, 220] on mat-option "3" at bounding box center [70, 226] width 117 height 17
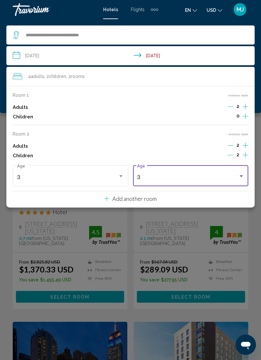
click at [193, 174] on div "3" at bounding box center [187, 177] width 101 height 6
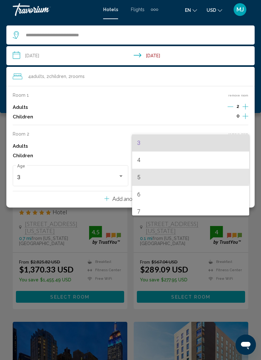
scroll to position [52, 0]
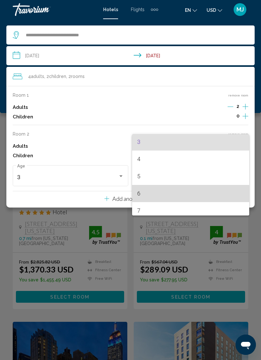
click at [141, 194] on span "6" at bounding box center [190, 193] width 107 height 17
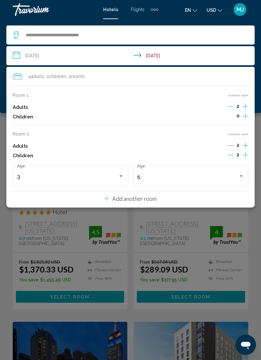
click at [259, 222] on div "Main content" at bounding box center [130, 180] width 261 height 360
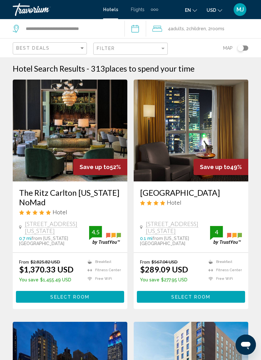
click at [224, 64] on div "Hotel Search Results - 313 places to spend your time" at bounding box center [131, 69] width 236 height 10
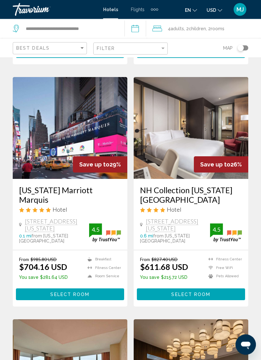
scroll to position [711, 0]
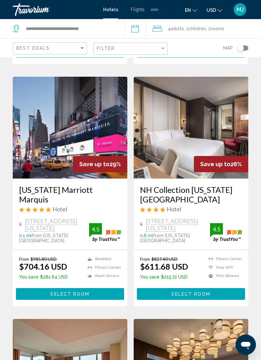
click at [237, 185] on h3 "NH Collection New York Madison Avenue" at bounding box center [191, 194] width 102 height 19
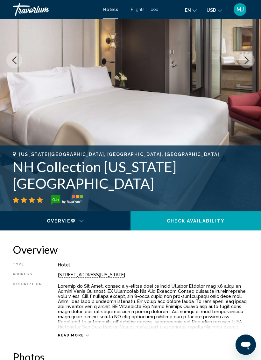
scroll to position [109, 0]
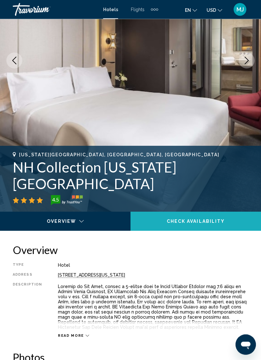
click at [219, 218] on button "Check Availability" at bounding box center [196, 221] width 131 height 19
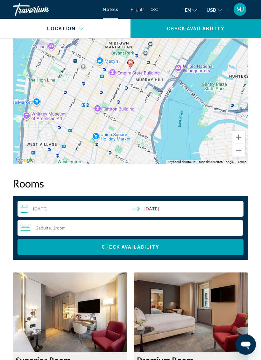
scroll to position [861, 0]
click at [40, 213] on input "**********" at bounding box center [132, 210] width 229 height 18
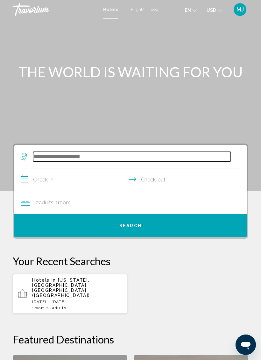
click at [92, 154] on input "Search widget" at bounding box center [132, 157] width 198 height 10
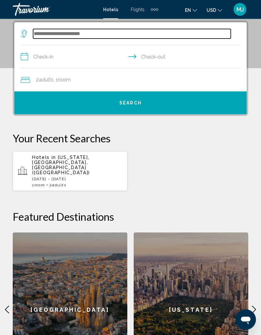
scroll to position [123, 0]
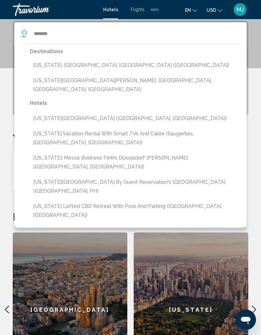
click at [98, 66] on button "[US_STATE], [GEOGRAPHIC_DATA], [GEOGRAPHIC_DATA] ([GEOGRAPHIC_DATA])" at bounding box center [135, 65] width 210 height 12
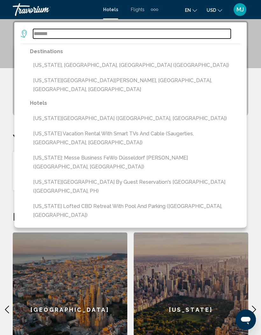
type input "**********"
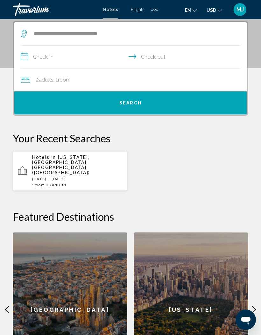
click at [71, 61] on input "**********" at bounding box center [132, 58] width 222 height 25
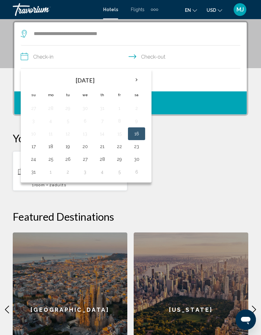
click at [132, 134] on button "16" at bounding box center [136, 133] width 10 height 9
click at [138, 132] on button "16" at bounding box center [136, 133] width 10 height 9
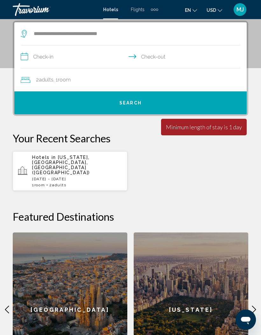
click at [150, 55] on input "**********" at bounding box center [132, 58] width 222 height 25
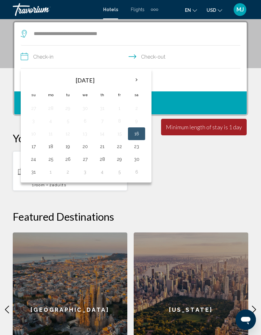
click at [138, 147] on button "23" at bounding box center [136, 146] width 10 height 9
click at [174, 78] on div "2 Adult Adults , 1 Room rooms" at bounding box center [134, 79] width 226 height 9
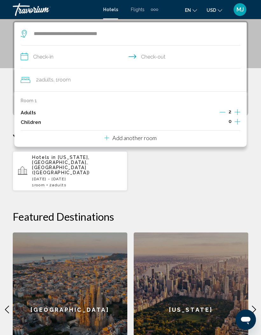
click at [151, 136] on p "Add another room" at bounding box center [134, 137] width 44 height 7
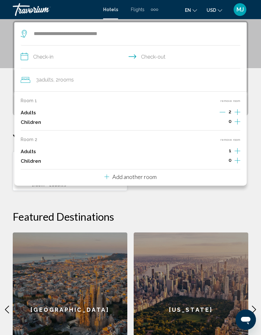
click at [235, 116] on icon "Increment adults" at bounding box center [238, 112] width 6 height 8
click at [236, 125] on icon "Increment children" at bounding box center [238, 122] width 6 height 8
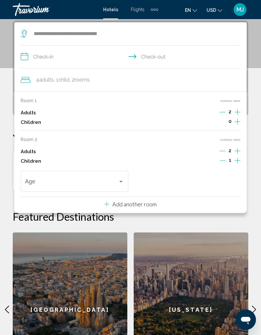
click at [238, 124] on icon "Increment children" at bounding box center [238, 122] width 6 height 6
click at [228, 180] on span "Travelers: 4 adults, 2 children" at bounding box center [183, 183] width 93 height 6
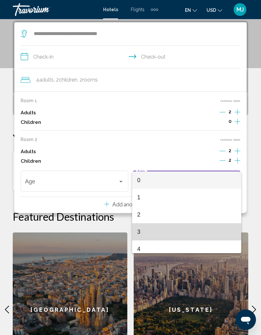
click at [141, 236] on span "3" at bounding box center [186, 231] width 99 height 17
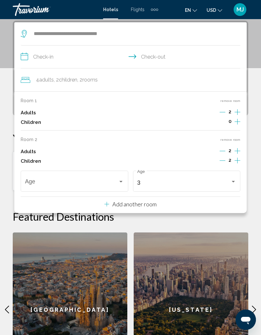
click at [120, 180] on div "Travelers: 4 adults, 2 children" at bounding box center [121, 181] width 6 height 5
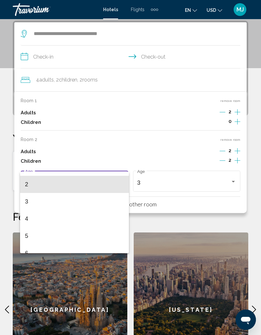
scroll to position [31, 0]
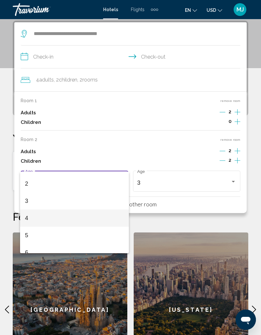
click at [35, 224] on span "4" at bounding box center [74, 217] width 99 height 17
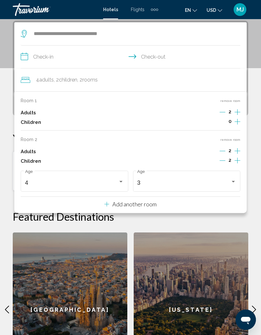
click at [118, 180] on div "4" at bounding box center [71, 183] width 93 height 6
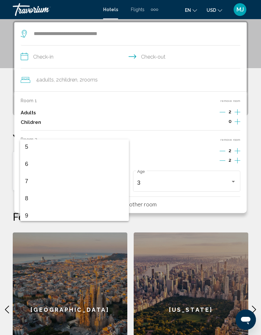
scroll to position [87, 0]
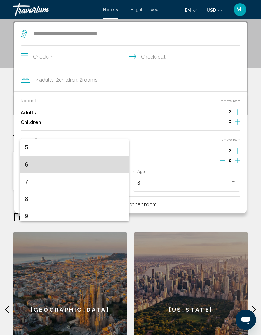
click at [23, 162] on mat-option "6" at bounding box center [74, 164] width 109 height 17
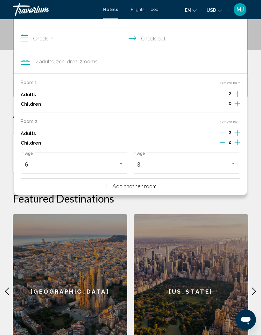
scroll to position [139, 0]
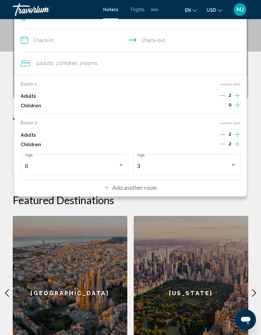
click at [257, 120] on div "**********" at bounding box center [130, 188] width 261 height 369
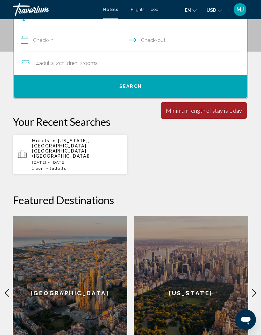
scroll to position [142, 0]
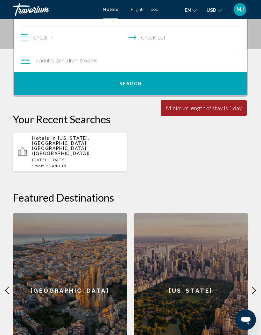
click at [162, 41] on input "**********" at bounding box center [132, 38] width 222 height 25
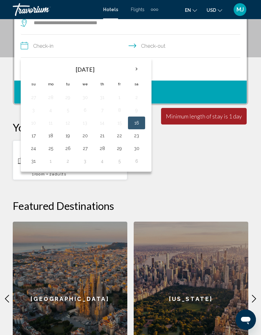
scroll to position [123, 0]
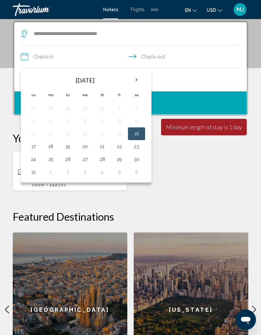
click at [139, 146] on button "23" at bounding box center [136, 146] width 10 height 9
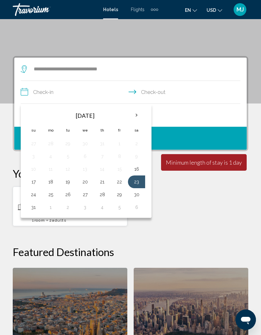
scroll to position [86, 0]
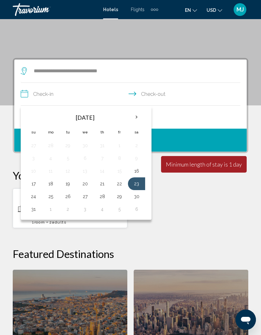
click at [159, 99] on input "**********" at bounding box center [132, 95] width 222 height 25
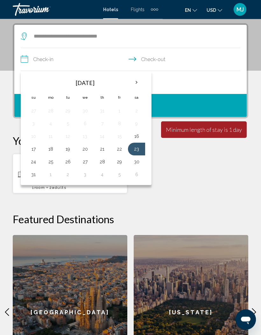
scroll to position [123, 0]
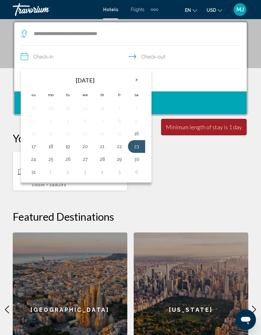
click at [137, 142] on button "23" at bounding box center [136, 146] width 10 height 9
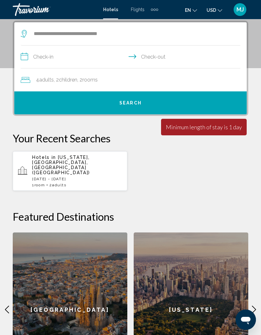
click at [39, 55] on input "**********" at bounding box center [132, 58] width 222 height 25
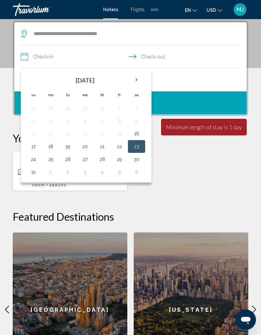
click at [137, 131] on button "16" at bounding box center [136, 133] width 10 height 9
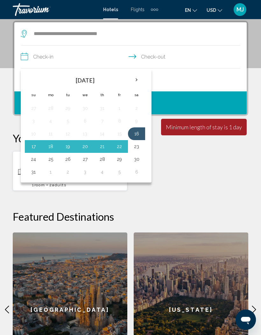
click at [137, 128] on td "16" at bounding box center [136, 133] width 17 height 13
click at [163, 56] on input "**********" at bounding box center [132, 58] width 222 height 25
click at [137, 146] on button "23" at bounding box center [136, 146] width 10 height 9
type input "**********"
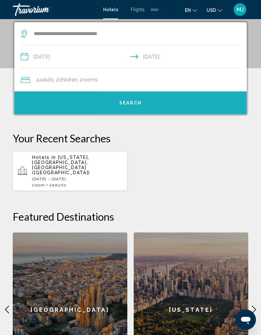
click at [180, 102] on button "Search" at bounding box center [130, 102] width 232 height 23
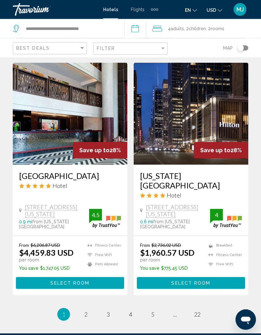
scroll to position [1259, 0]
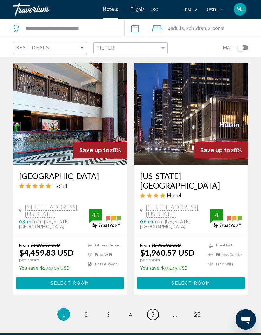
click at [155, 309] on link "page 5" at bounding box center [152, 314] width 11 height 11
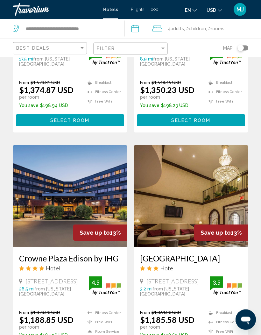
scroll to position [919, 0]
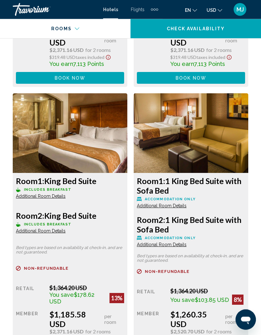
scroll to position [1324, 0]
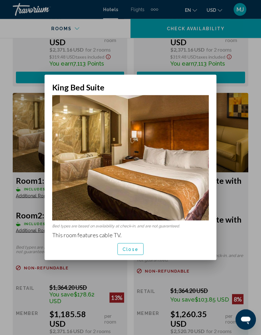
scroll to position [0, 0]
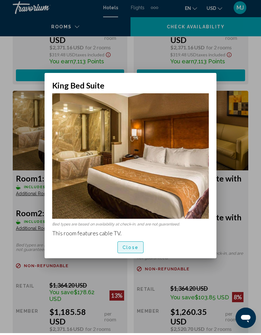
click at [142, 244] on button "Close" at bounding box center [130, 249] width 26 height 12
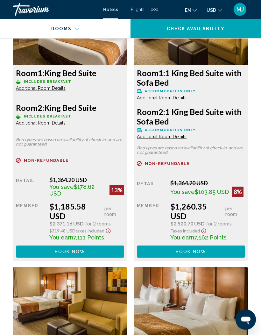
scroll to position [1432, 0]
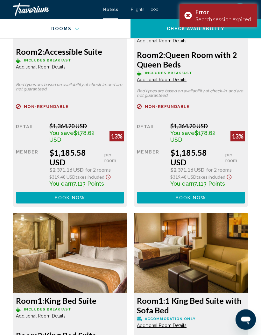
scroll to position [1205, 0]
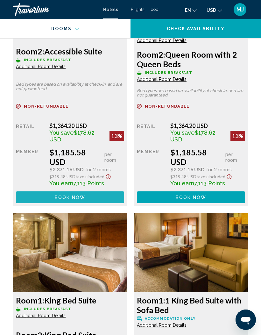
click at [44, 194] on button "Book now No longer available" at bounding box center [70, 197] width 108 height 12
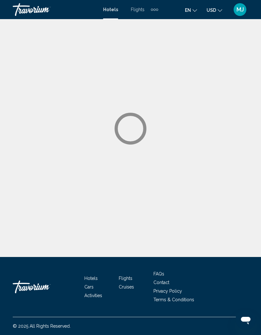
scroll to position [26, 0]
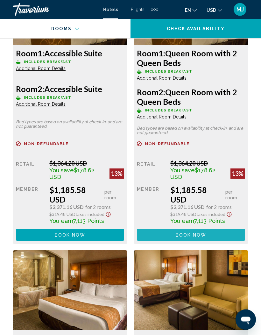
scroll to position [1167, 0]
click at [124, 235] on button "Book now No longer available" at bounding box center [70, 235] width 108 height 12
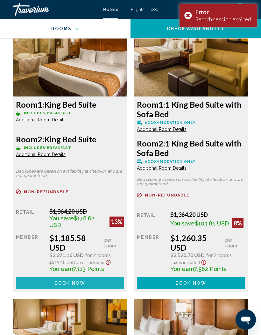
scroll to position [1401, 0]
click at [35, 7] on button "Book now No longer available" at bounding box center [70, 2] width 108 height 12
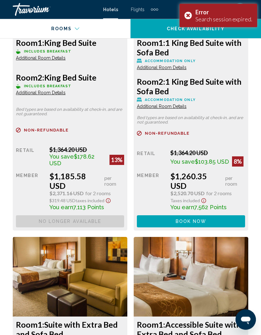
scroll to position [1463, 0]
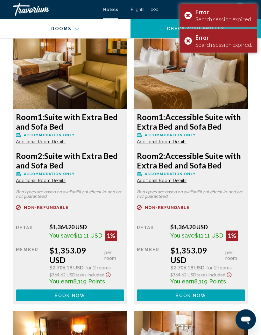
scroll to position [1670, 0]
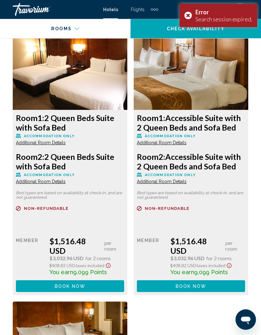
scroll to position [1955, 0]
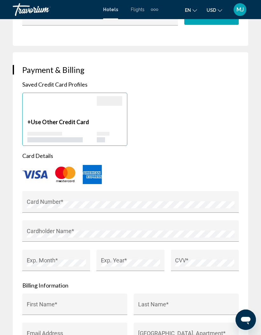
scroll to position [625, 0]
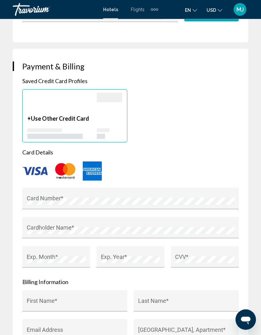
click at [88, 109] on div "Main content" at bounding box center [61, 104] width 69 height 22
click at [89, 167] on img "Main content" at bounding box center [92, 171] width 19 height 19
click at [95, 171] on img "Main content" at bounding box center [92, 171] width 19 height 19
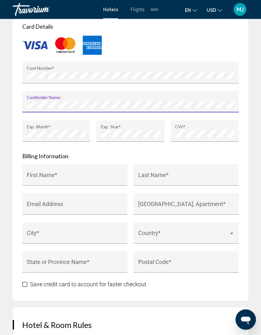
scroll to position [751, 0]
click at [96, 175] on input "First Name *" at bounding box center [75, 178] width 96 height 6
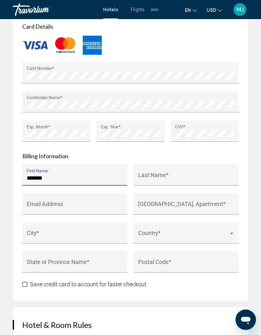
type input "*******"
click at [168, 175] on input "Last Name *" at bounding box center [186, 178] width 96 height 6
type input "*******"
click at [93, 204] on input "Email Address" at bounding box center [75, 207] width 96 height 6
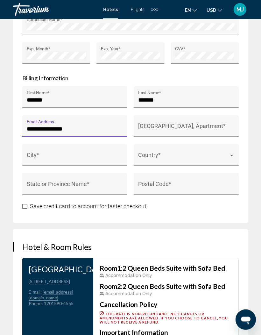
scroll to position [829, 0]
click at [96, 155] on input "City *" at bounding box center [75, 158] width 96 height 6
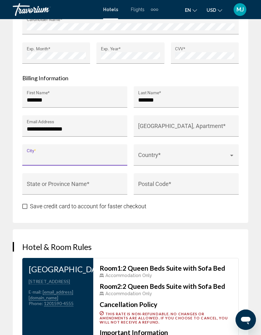
click at [89, 126] on input "**********" at bounding box center [75, 129] width 96 height 6
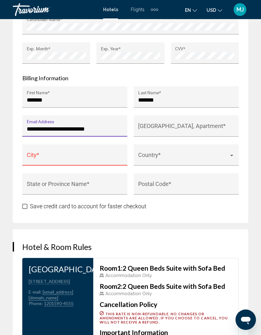
type input "**********"
click at [86, 155] on input "City *" at bounding box center [75, 158] width 96 height 6
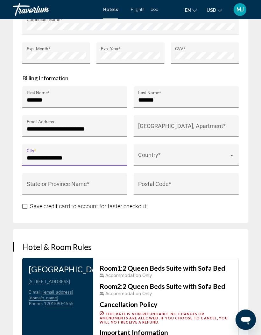
type input "**********"
click at [170, 155] on span "Main content" at bounding box center [183, 158] width 91 height 6
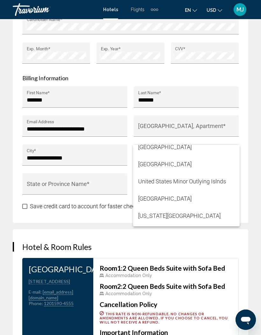
scroll to position [4144, 0]
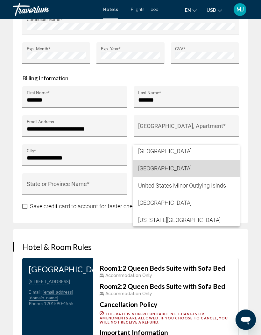
click at [188, 168] on span "[GEOGRAPHIC_DATA]" at bounding box center [186, 168] width 96 height 17
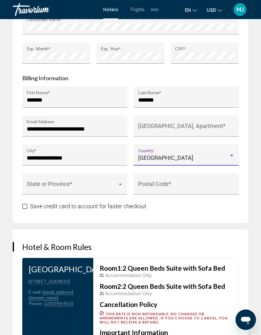
click at [98, 177] on div "State or Province *" at bounding box center [75, 185] width 96 height 17
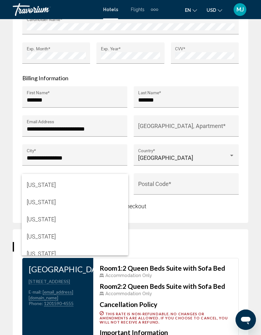
scroll to position [292, 0]
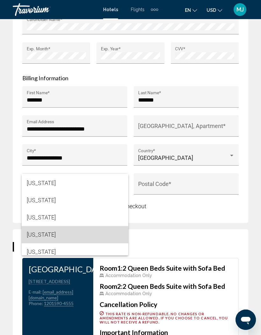
click at [46, 236] on span "Maryland" at bounding box center [75, 234] width 96 height 17
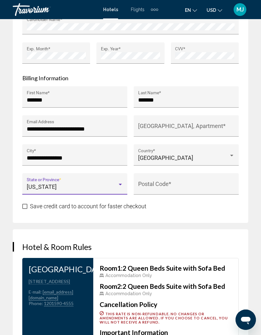
click at [198, 184] on input "Postal Code *" at bounding box center [186, 187] width 96 height 6
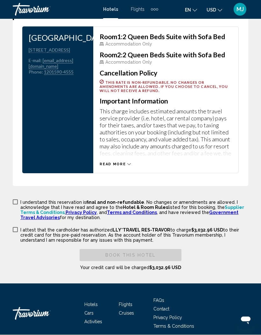
scroll to position [1061, 0]
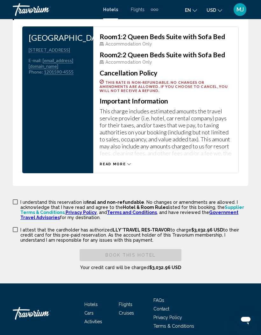
type input "*****"
click at [224, 166] on div "Room 1: 2 Queen Beds Suite with Sofa Bed Accommodation Only Room 2: 2 Queen Bed…" at bounding box center [165, 99] width 145 height 147
click at [15, 199] on span "Main content" at bounding box center [15, 201] width 5 height 5
click at [15, 227] on span "Main content" at bounding box center [15, 229] width 5 height 5
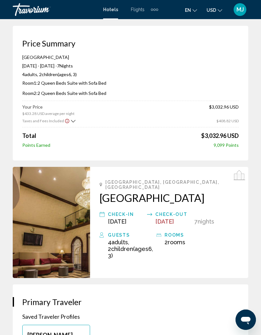
scroll to position [0, 0]
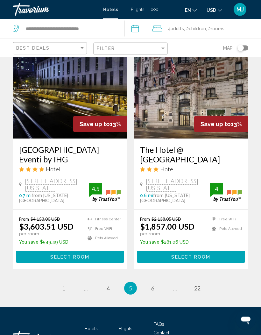
scroll to position [1253, 0]
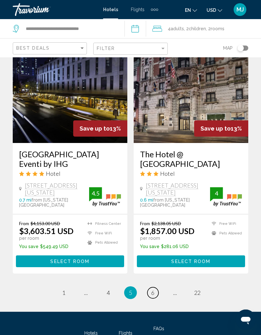
click at [152, 289] on span "6" at bounding box center [152, 292] width 3 height 7
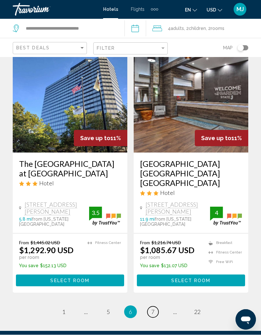
scroll to position [1280, 0]
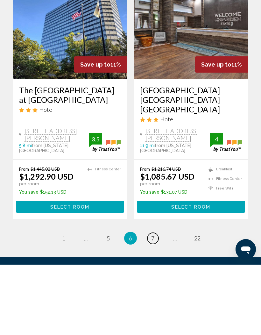
click at [153, 305] on span "7" at bounding box center [152, 308] width 3 height 7
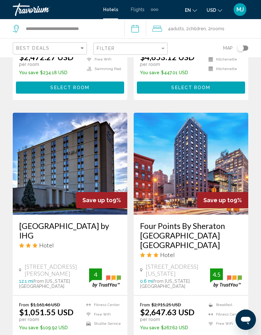
scroll to position [1205, 0]
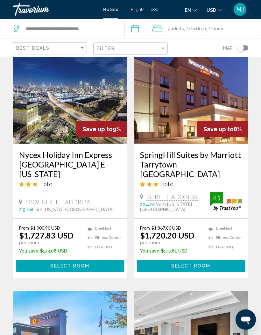
scroll to position [43, 0]
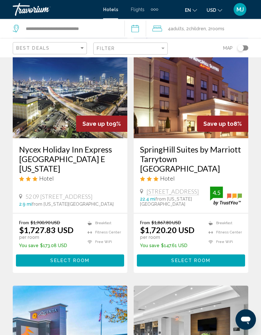
click at [37, 154] on h3 "Nycex Holiday Inn Express [GEOGRAPHIC_DATA] E [US_STATE]" at bounding box center [70, 159] width 102 height 29
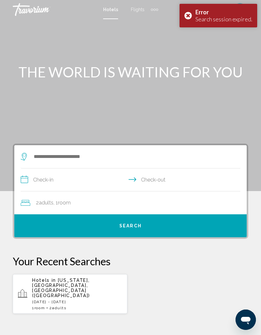
click at [36, 176] on input "**********" at bounding box center [132, 180] width 222 height 25
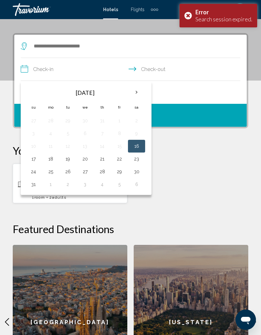
scroll to position [123, 0]
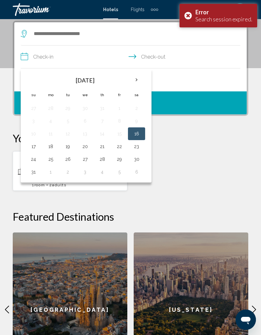
click at [137, 131] on button "16" at bounding box center [136, 133] width 10 height 9
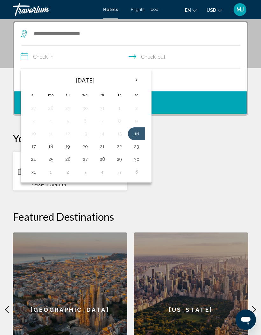
click at [170, 58] on input "**********" at bounding box center [132, 58] width 222 height 25
click at [200, 62] on input "**********" at bounding box center [132, 58] width 222 height 25
click at [141, 141] on td "23" at bounding box center [136, 146] width 17 height 13
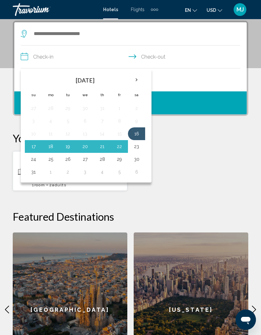
click at [140, 144] on button "23" at bounding box center [136, 146] width 10 height 9
type input "**********"
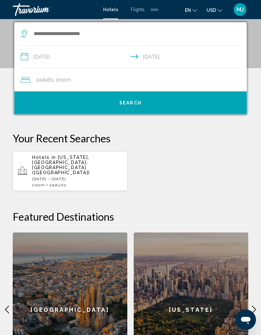
click at [35, 80] on div "2 Adult Adults , 1 Room rooms" at bounding box center [134, 79] width 226 height 9
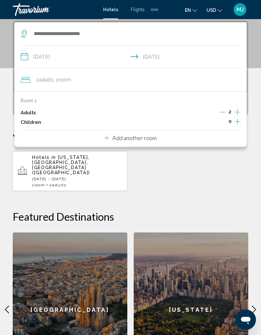
click at [214, 136] on div "Room 1 Adults 2 Children 0 Add another room" at bounding box center [130, 118] width 232 height 55
click at [150, 134] on p "Add another room" at bounding box center [134, 137] width 44 height 7
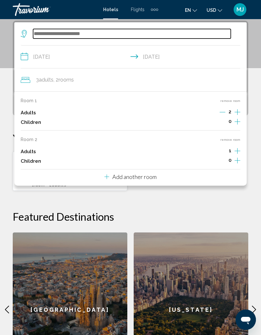
click at [40, 32] on input "Search widget" at bounding box center [132, 34] width 198 height 10
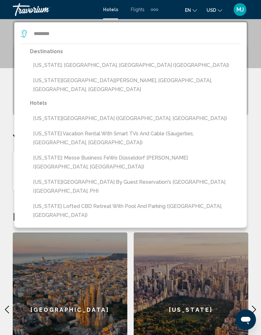
click at [39, 67] on button "[US_STATE], [GEOGRAPHIC_DATA], [GEOGRAPHIC_DATA] ([GEOGRAPHIC_DATA])" at bounding box center [135, 65] width 210 height 12
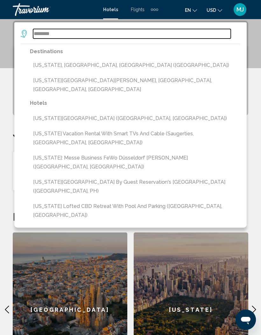
type input "**********"
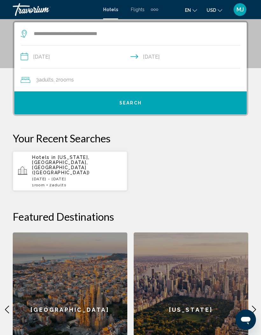
click at [42, 77] on span "Adults" at bounding box center [46, 80] width 15 height 6
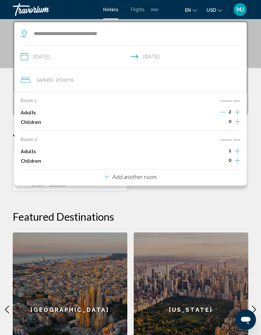
click at [239, 144] on div "Room 2 remove room Adults 1 Children 0" at bounding box center [131, 151] width 220 height 29
click at [236, 116] on icon "Increment adults" at bounding box center [238, 112] width 6 height 8
click at [237, 124] on icon "Increment children" at bounding box center [238, 122] width 6 height 6
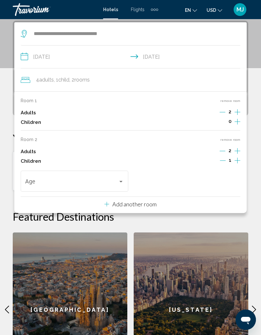
click at [240, 125] on icon "Increment children" at bounding box center [238, 122] width 6 height 8
click at [121, 182] on div "Travelers: 4 adults, 2 children" at bounding box center [74, 183] width 99 height 6
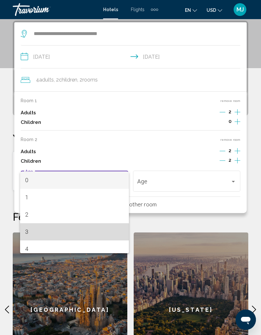
click at [29, 235] on span "3" at bounding box center [74, 231] width 99 height 17
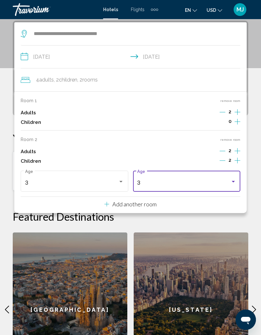
click at [227, 180] on div "3" at bounding box center [183, 183] width 93 height 6
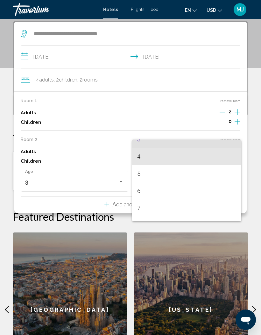
scroll to position [60, 0]
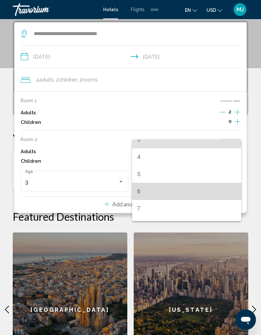
click at [139, 191] on span "6" at bounding box center [186, 191] width 99 height 17
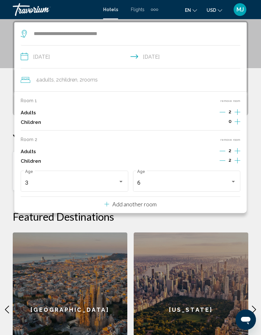
click at [193, 295] on div "[US_STATE]" at bounding box center [191, 309] width 115 height 154
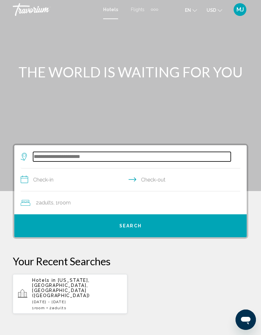
click at [88, 152] on input "Search widget" at bounding box center [132, 157] width 198 height 10
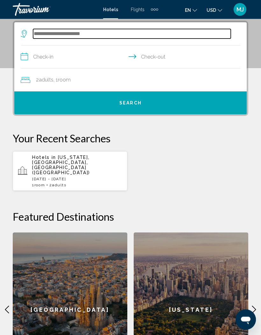
scroll to position [123, 0]
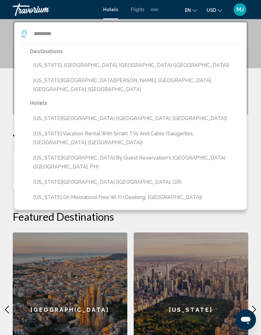
click at [251, 75] on div "**********" at bounding box center [130, 205] width 261 height 369
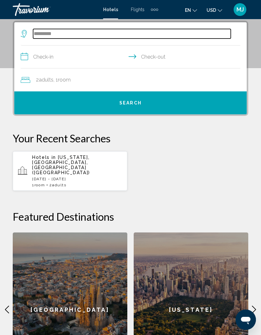
click at [34, 30] on input "********" at bounding box center [132, 34] width 198 height 10
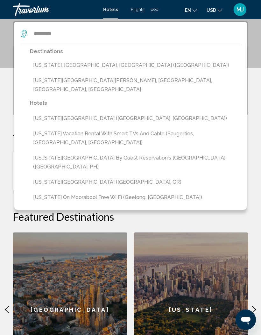
click at [95, 70] on button "[US_STATE], [GEOGRAPHIC_DATA], [GEOGRAPHIC_DATA] ([GEOGRAPHIC_DATA])" at bounding box center [135, 65] width 210 height 12
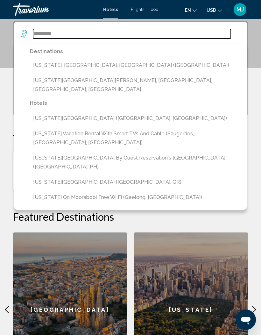
type input "**********"
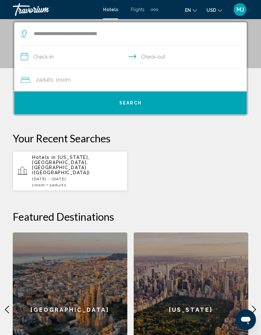
click at [37, 51] on input "**********" at bounding box center [132, 58] width 222 height 25
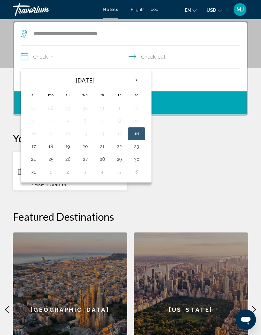
click at [138, 133] on button "16" at bounding box center [136, 133] width 10 height 9
click at [139, 135] on button "16" at bounding box center [136, 133] width 10 height 9
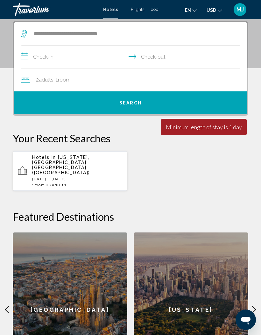
click at [155, 60] on input "**********" at bounding box center [132, 58] width 222 height 25
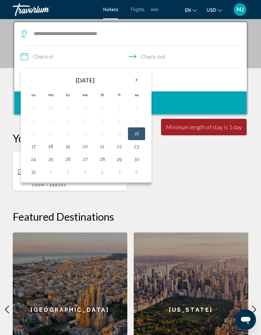
click at [138, 147] on button "23" at bounding box center [136, 146] width 10 height 9
click at [133, 150] on button "23" at bounding box center [136, 146] width 10 height 9
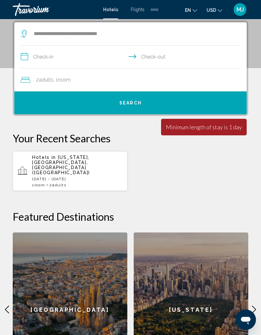
click at [97, 80] on div "2 Adult Adults , 1 Room rooms" at bounding box center [134, 79] width 226 height 9
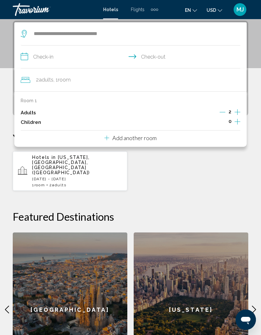
click at [206, 137] on div "Room 1 Adults 2 Children 0 Add another room" at bounding box center [130, 118] width 232 height 55
click at [152, 137] on p "Add another room" at bounding box center [134, 137] width 44 height 7
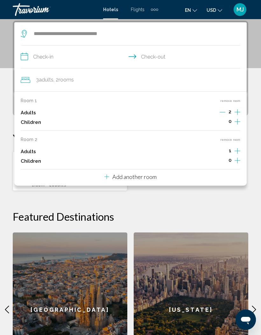
click at [235, 116] on icon "Increment adults" at bounding box center [238, 112] width 6 height 8
click at [236, 125] on icon "Increment children" at bounding box center [238, 122] width 6 height 8
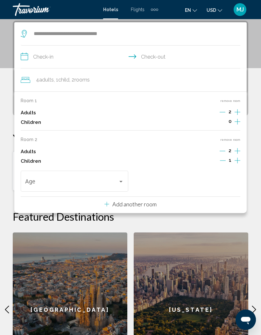
click at [236, 125] on icon "Increment children" at bounding box center [238, 122] width 6 height 8
click at [232, 179] on div "Travelers: 4 adults, 2 children" at bounding box center [233, 181] width 6 height 5
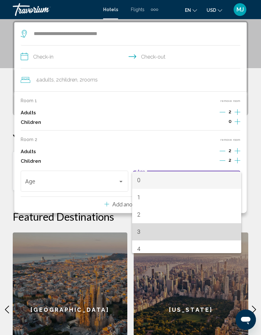
click at [138, 229] on span "3" at bounding box center [186, 231] width 99 height 17
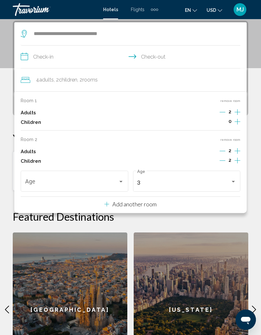
click at [117, 180] on span "Travelers: 4 adults, 2 children" at bounding box center [71, 183] width 93 height 6
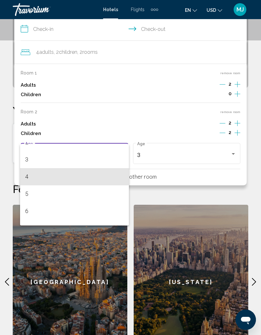
scroll to position [49, 0]
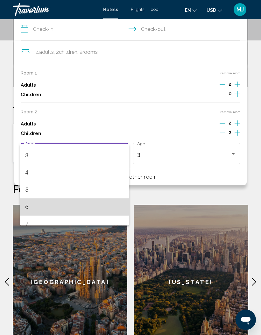
click at [26, 204] on span "6" at bounding box center [74, 206] width 99 height 17
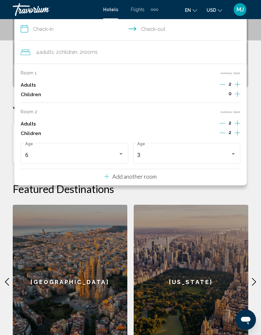
click at [206, 120] on div "Adults 2" at bounding box center [131, 124] width 220 height 10
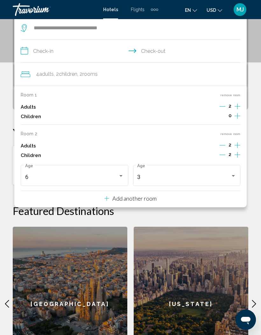
scroll to position [123, 0]
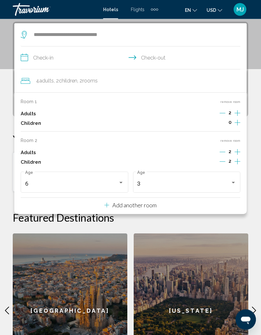
click at [258, 169] on div "**********" at bounding box center [130, 206] width 261 height 369
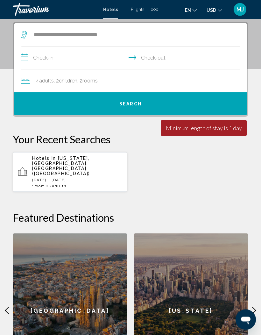
scroll to position [122, 0]
click at [47, 59] on input "**********" at bounding box center [132, 58] width 222 height 25
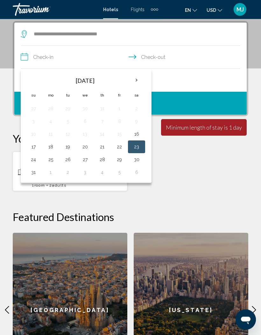
scroll to position [123, 0]
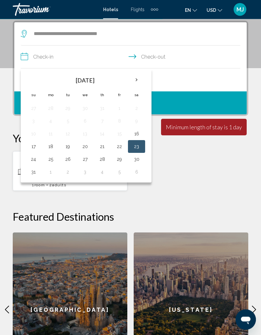
click at [133, 133] on button "16" at bounding box center [136, 134] width 10 height 9
click at [158, 58] on input "**********" at bounding box center [132, 58] width 222 height 25
click at [141, 146] on button "23" at bounding box center [136, 146] width 10 height 9
type input "**********"
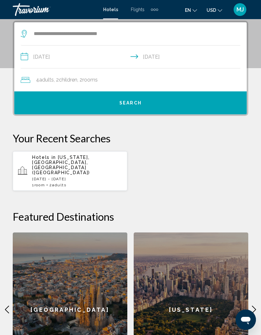
click at [190, 104] on button "Search" at bounding box center [130, 102] width 232 height 23
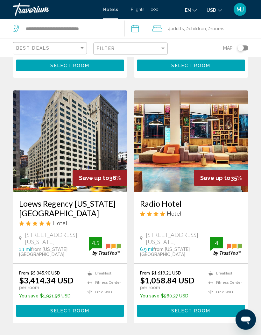
scroll to position [234, 0]
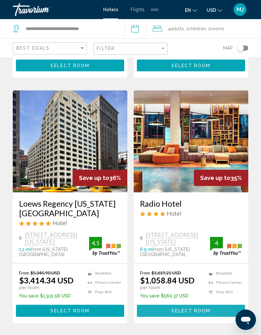
click at [222, 305] on button "Select Room" at bounding box center [191, 311] width 108 height 12
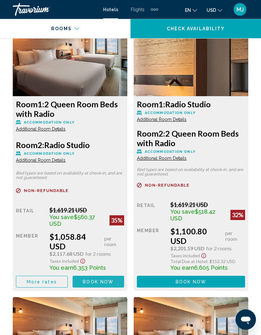
scroll to position [1117, 0]
click at [90, 279] on span "Book now" at bounding box center [98, 281] width 31 height 5
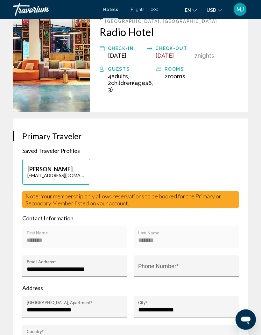
scroll to position [220, 0]
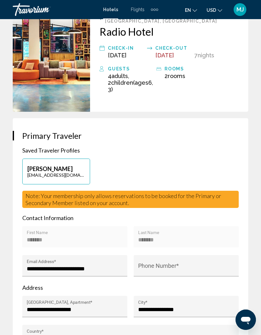
click at [39, 230] on div "******* First Name" at bounding box center [75, 238] width 96 height 17
click at [42, 230] on div "******* First Name" at bounding box center [75, 238] width 96 height 17
click at [41, 230] on div "******* First Name" at bounding box center [75, 238] width 96 height 17
click at [39, 230] on div "******* First Name" at bounding box center [75, 238] width 96 height 17
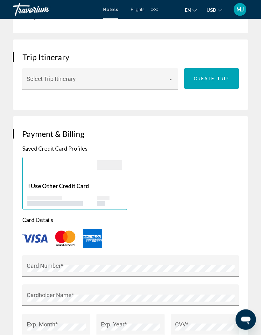
scroll to position [595, 0]
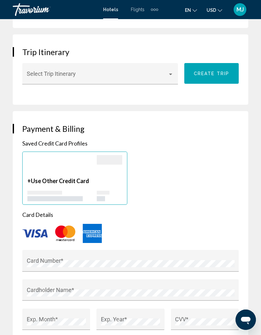
click at [30, 254] on div "Card Number *" at bounding box center [131, 262] width 208 height 17
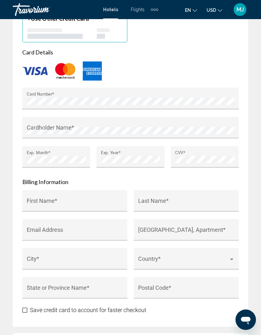
scroll to position [756, 0]
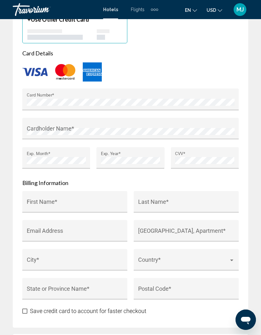
click at [46, 201] on input "First Name *" at bounding box center [75, 204] width 96 height 6
type input "*******"
click at [166, 201] on input "Last Name *" at bounding box center [186, 204] width 96 height 6
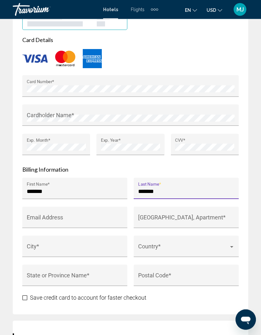
scroll to position [770, 0]
type input "*******"
click at [106, 217] on input "Email Address" at bounding box center [75, 220] width 96 height 6
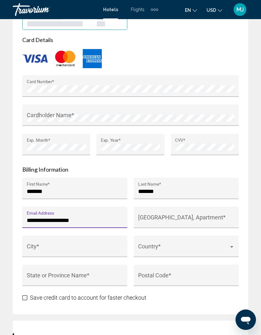
type input "**********"
click at [202, 217] on input "House Number, Street, Apartment *" at bounding box center [186, 220] width 96 height 6
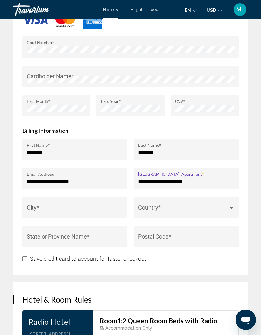
scroll to position [812, 0]
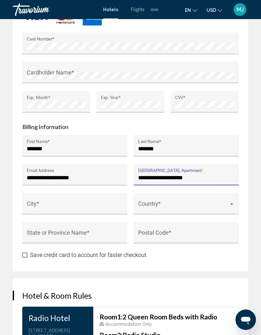
type input "**********"
click at [39, 204] on input "City *" at bounding box center [75, 206] width 96 height 6
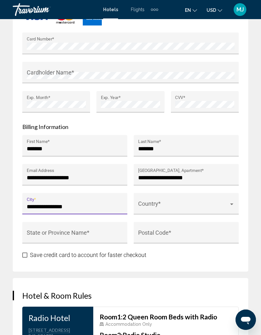
type input "**********"
click at [191, 203] on span "Main content" at bounding box center [183, 206] width 91 height 6
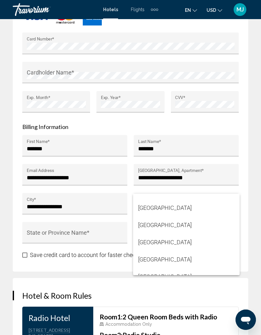
scroll to position [4107, 0]
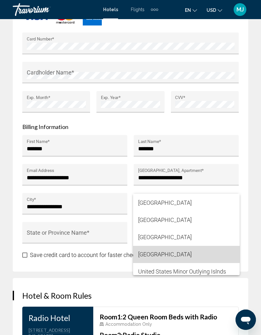
click at [190, 253] on span "[GEOGRAPHIC_DATA]" at bounding box center [186, 254] width 96 height 17
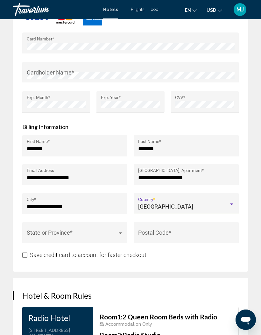
click at [86, 232] on span "Main content" at bounding box center [72, 235] width 91 height 6
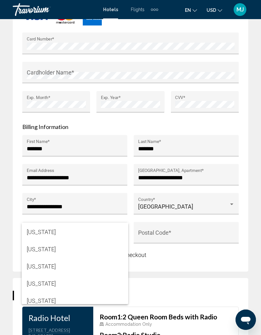
scroll to position [307, 0]
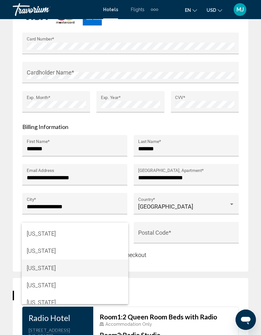
click at [42, 272] on span "Maryland" at bounding box center [75, 267] width 96 height 17
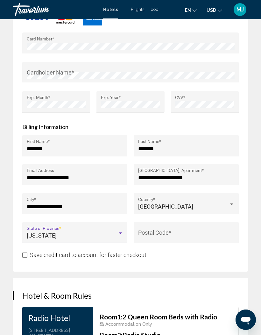
click at [199, 232] on input "Postal Code *" at bounding box center [186, 235] width 96 height 6
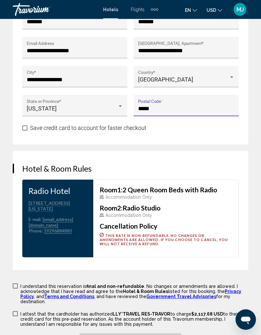
scroll to position [940, 0]
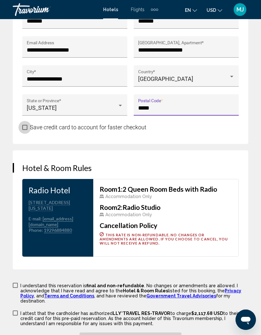
type input "*****"
click at [26, 125] on span "Main content" at bounding box center [24, 127] width 5 height 5
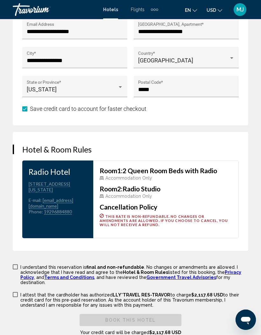
scroll to position [965, 0]
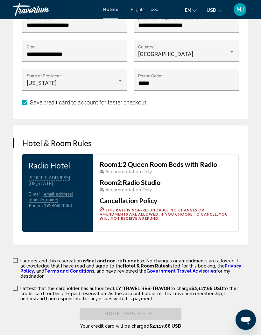
click at [13, 258] on span "Main content" at bounding box center [15, 260] width 5 height 5
click at [18, 285] on label "I attest that the cardholder has authorized LLY*TRAVEL RES-TRAVOR to charge $2,…" at bounding box center [131, 293] width 236 height 16
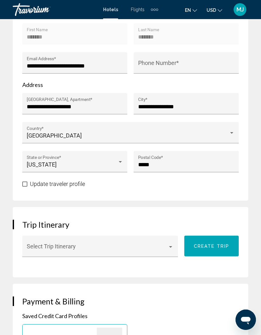
scroll to position [435, 0]
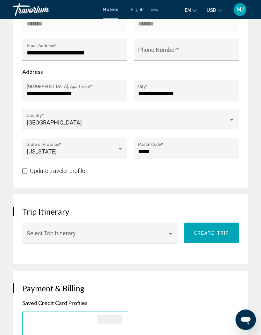
click at [169, 231] on div "Main content" at bounding box center [171, 233] width 6 height 5
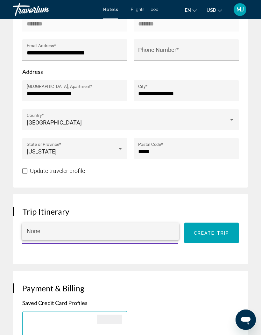
click at [173, 215] on div at bounding box center [130, 167] width 261 height 335
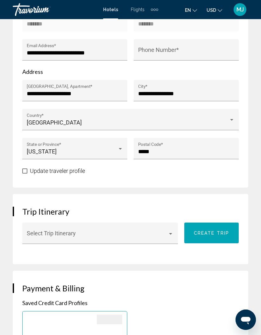
click at [31, 227] on div "Select Trip Itinerary" at bounding box center [100, 235] width 147 height 17
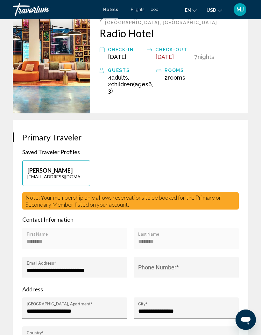
scroll to position [230, 0]
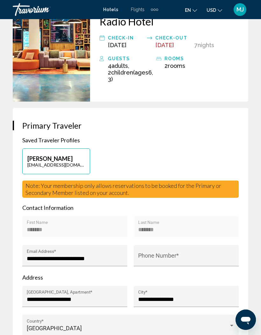
click at [33, 223] on div at bounding box center [130, 167] width 261 height 335
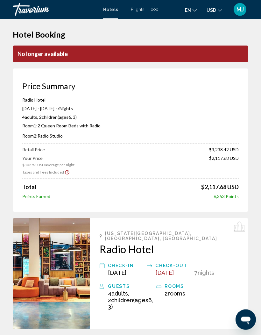
scroll to position [2, 0]
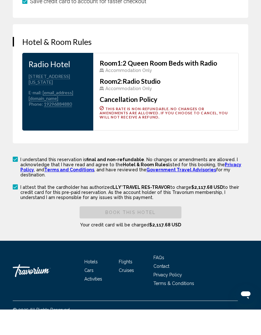
scroll to position [1039, 0]
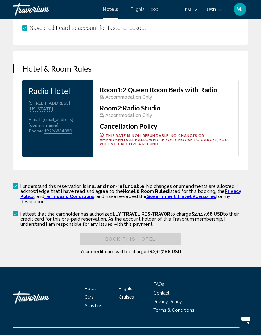
click at [223, 144] on div "Room 1: 2 Queen Room Beds with Radio Accommodation Only Room 2: Radio Studio Ac…" at bounding box center [165, 119] width 145 height 78
click at [25, 184] on p "I understand this reservation is final and non-refundable . No changes or amend…" at bounding box center [134, 194] width 228 height 20
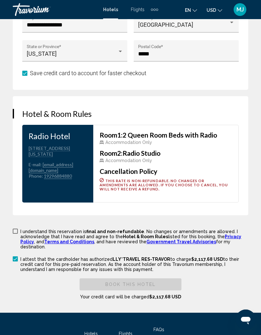
scroll to position [993, 0]
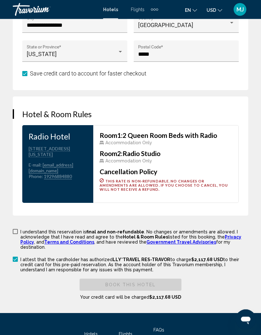
click at [16, 229] on span "Main content" at bounding box center [15, 231] width 5 height 5
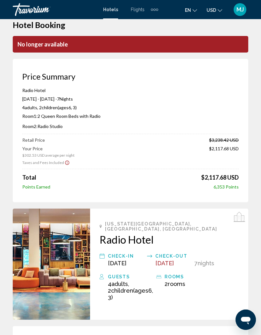
scroll to position [0, 0]
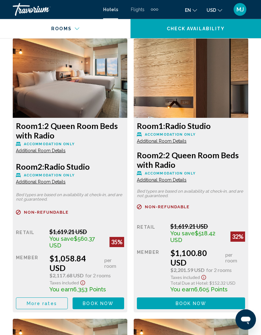
scroll to position [1094, 0]
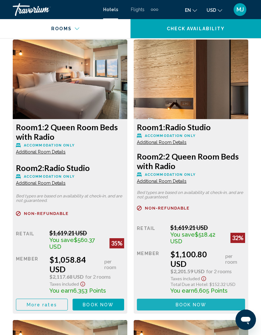
click at [124, 303] on button "Book now No longer available" at bounding box center [99, 305] width 52 height 12
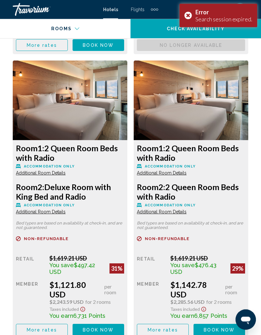
scroll to position [1351, 0]
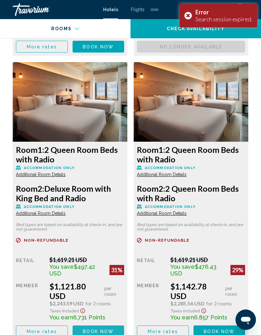
click at [83, 49] on span "Book now" at bounding box center [98, 46] width 31 height 5
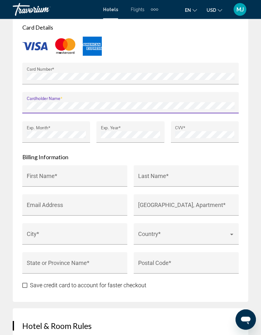
scroll to position [786, 0]
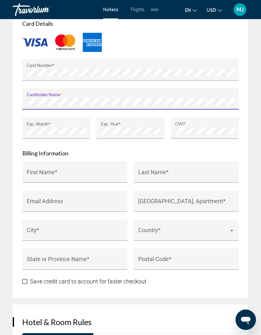
click at [73, 172] on input "First Name *" at bounding box center [75, 175] width 96 height 6
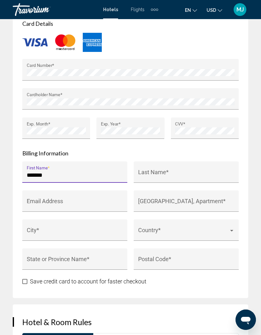
type input "*******"
click at [178, 172] on input "Last Name *" at bounding box center [186, 175] width 96 height 6
type input "*******"
click at [100, 201] on input "Email Address" at bounding box center [75, 204] width 96 height 6
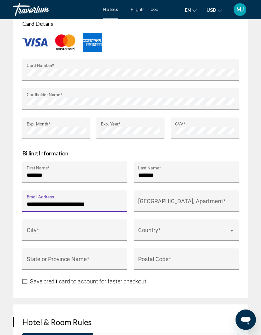
type input "**********"
click at [209, 201] on input "House Number, Street, Apartment *" at bounding box center [186, 204] width 96 height 6
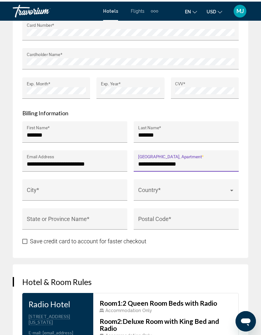
scroll to position [826, 0]
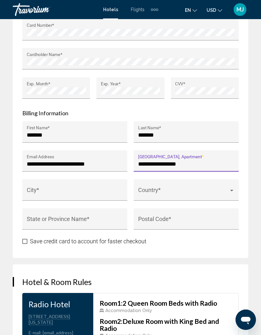
type input "**********"
click at [72, 191] on input "City *" at bounding box center [75, 193] width 96 height 6
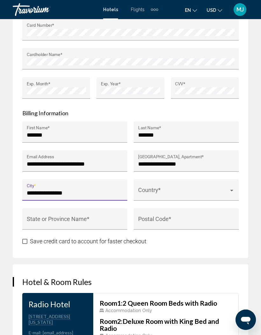
type input "**********"
click at [171, 190] on span "Main content" at bounding box center [183, 193] width 91 height 6
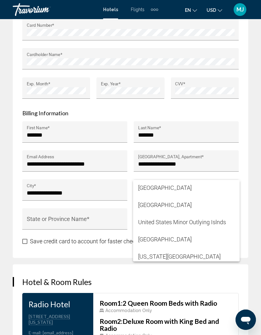
scroll to position [4143, 0]
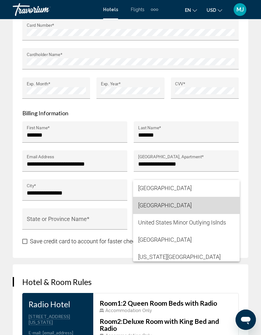
click at [184, 209] on span "[GEOGRAPHIC_DATA]" at bounding box center [186, 205] width 96 height 17
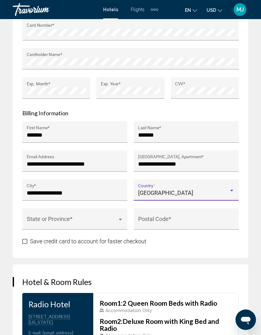
click at [95, 212] on div "State or Province *" at bounding box center [75, 220] width 96 height 17
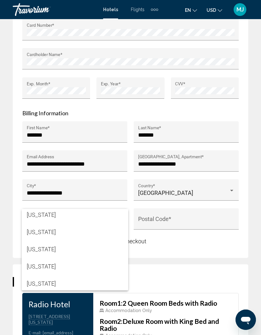
scroll to position [304, 0]
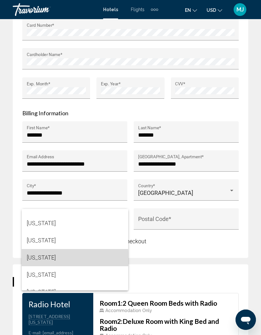
click at [47, 259] on span "Maryland" at bounding box center [75, 257] width 96 height 17
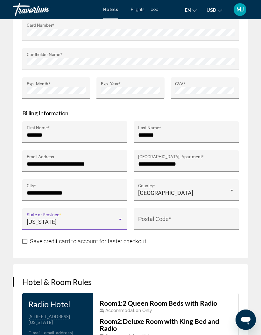
click at [189, 219] on input "Postal Code *" at bounding box center [186, 222] width 96 height 6
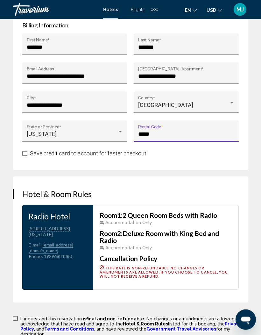
scroll to position [913, 0]
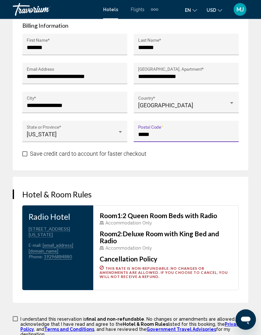
type input "*****"
click at [25, 153] on label "Save credit card to account for faster checkout" at bounding box center [84, 154] width 124 height 8
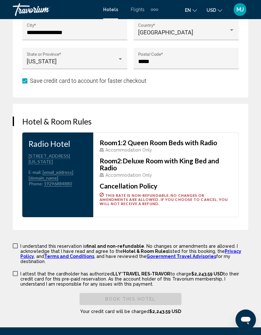
scroll to position [990, 0]
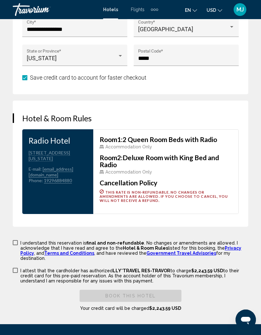
click at [16, 239] on label "I understand this reservation is final and non-refundable . No changes or amend…" at bounding box center [131, 249] width 236 height 21
click at [15, 267] on label "I attest that the cardholder has authorized LLY*TRAVEL RES-TRAVOR to charge $2,…" at bounding box center [131, 275] width 236 height 16
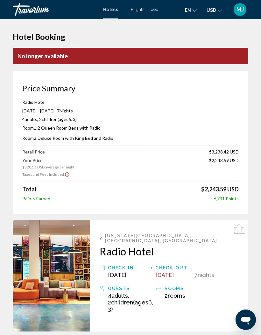
scroll to position [0, 0]
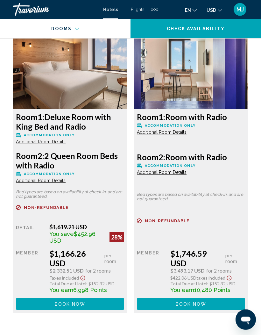
scroll to position [1669, 0]
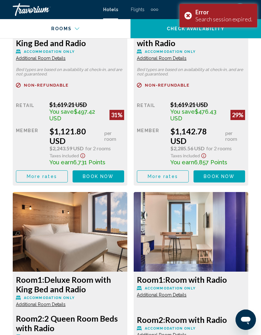
scroll to position [1505, 0]
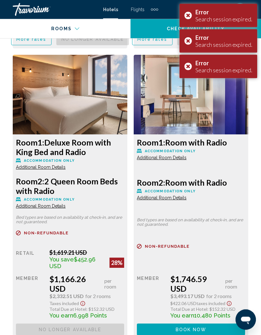
scroll to position [1655, 0]
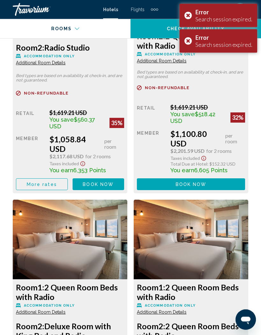
scroll to position [1206, 0]
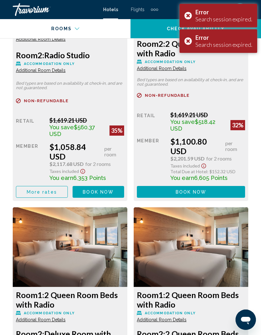
click at [114, 189] on span "Book now" at bounding box center [98, 191] width 31 height 5
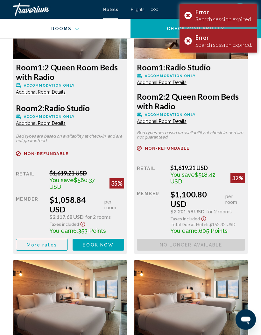
scroll to position [1154, 0]
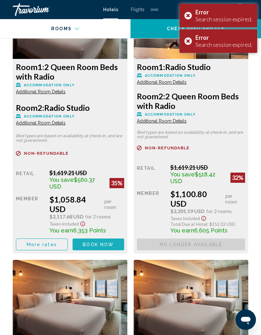
click at [110, 244] on span "Book now" at bounding box center [98, 244] width 31 height 5
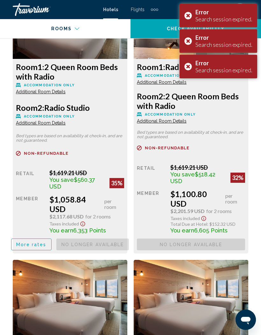
click at [181, 70] on div "Error Search session expired." at bounding box center [219, 67] width 78 height 24
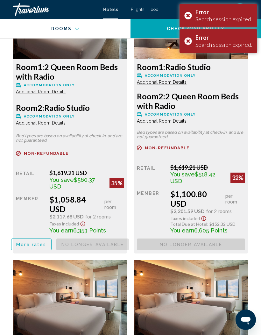
click at [183, 46] on div "Error Search session expired." at bounding box center [219, 41] width 78 height 24
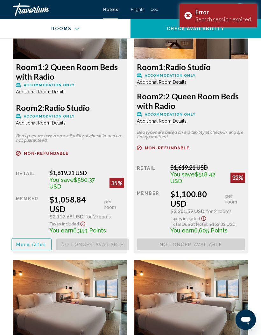
click at [190, 16] on div "Error Search session expired." at bounding box center [219, 16] width 78 height 24
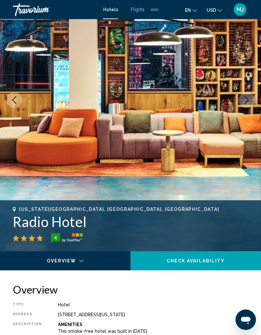
scroll to position [0, 0]
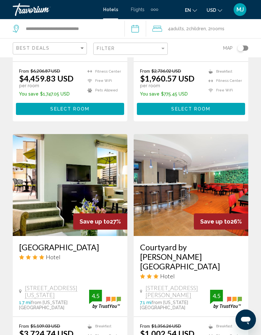
scroll to position [1188, 0]
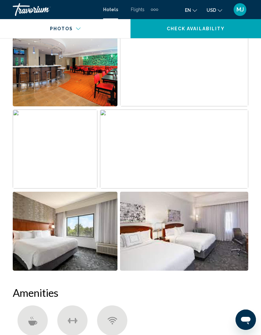
scroll to position [446, 0]
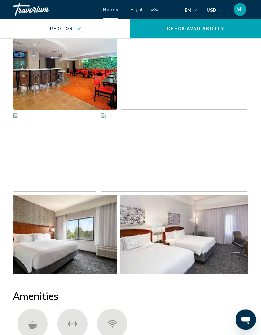
click at [225, 240] on img "Open full-screen image slider" at bounding box center [184, 234] width 129 height 79
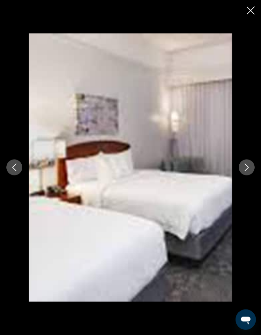
scroll to position [446, 0]
click at [250, 12] on icon "Close slideshow" at bounding box center [251, 11] width 8 height 8
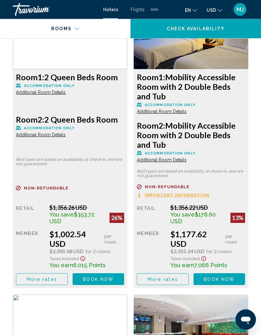
scroll to position [1140, 0]
click at [81, 273] on button "Book now No longer available" at bounding box center [99, 279] width 52 height 12
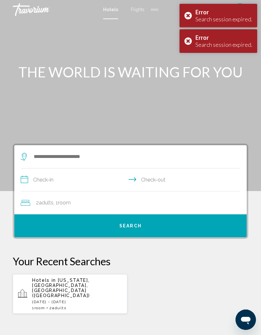
click at [187, 41] on div "Error Search session expired." at bounding box center [219, 41] width 78 height 24
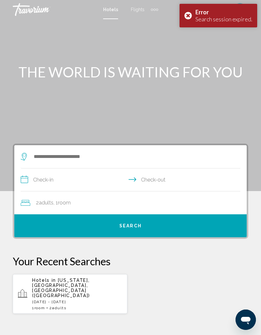
click at [184, 14] on div "Error Search session expired." at bounding box center [219, 16] width 78 height 24
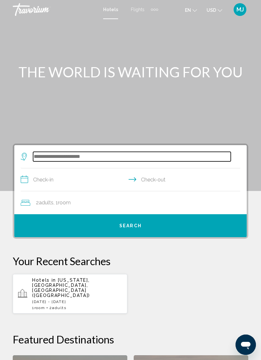
click at [90, 152] on input "Search widget" at bounding box center [132, 157] width 198 height 10
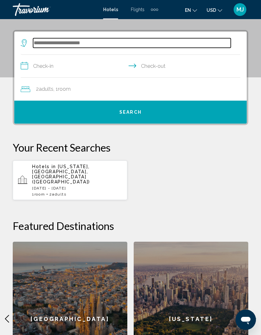
scroll to position [123, 0]
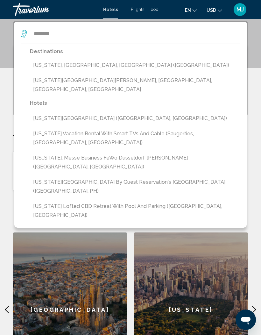
click at [101, 64] on button "[US_STATE], [GEOGRAPHIC_DATA], [GEOGRAPHIC_DATA] ([GEOGRAPHIC_DATA])" at bounding box center [135, 65] width 210 height 12
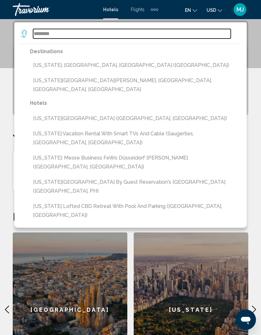
type input "**********"
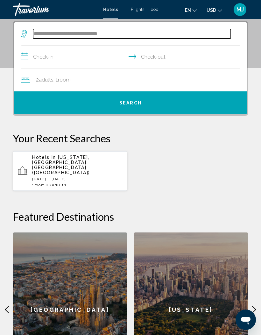
click at [138, 32] on input "**********" at bounding box center [132, 34] width 198 height 10
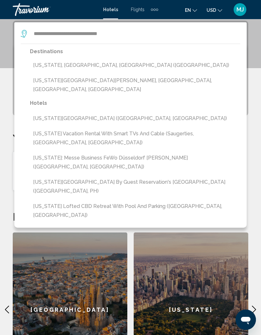
click at [98, 67] on button "[US_STATE], [GEOGRAPHIC_DATA], [GEOGRAPHIC_DATA] ([GEOGRAPHIC_DATA])" at bounding box center [135, 65] width 210 height 12
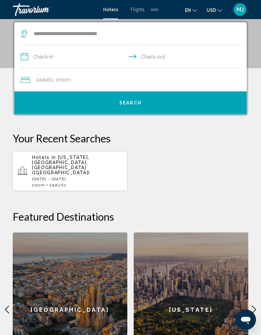
click at [58, 54] on input "**********" at bounding box center [132, 58] width 222 height 25
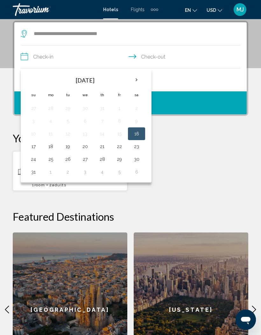
click at [138, 131] on button "16" at bounding box center [136, 133] width 10 height 9
click at [164, 58] on input "**********" at bounding box center [132, 58] width 222 height 25
click at [133, 147] on button "23" at bounding box center [136, 146] width 10 height 9
type input "**********"
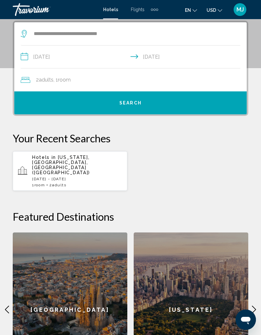
click at [77, 77] on div "2 Adult Adults , 1 Room rooms" at bounding box center [134, 79] width 226 height 9
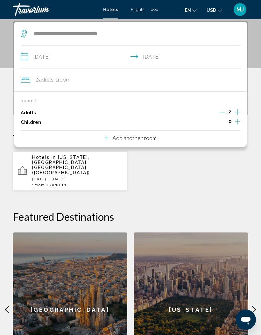
click at [180, 140] on div "Room 1 Adults 2 Children 0 Add another room" at bounding box center [130, 118] width 232 height 55
click at [139, 134] on p "Add another room" at bounding box center [134, 137] width 44 height 7
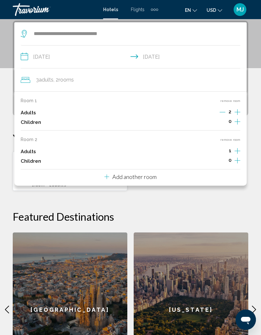
click at [236, 116] on icon "Increment adults" at bounding box center [238, 112] width 6 height 8
click at [237, 124] on icon "Increment children" at bounding box center [238, 122] width 6 height 6
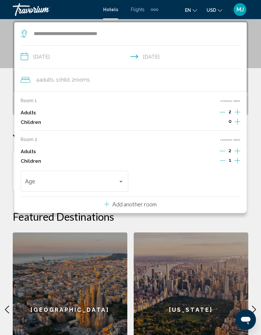
click at [235, 125] on icon "Increment children" at bounding box center [238, 122] width 6 height 8
click at [35, 176] on div "Age" at bounding box center [74, 180] width 99 height 23
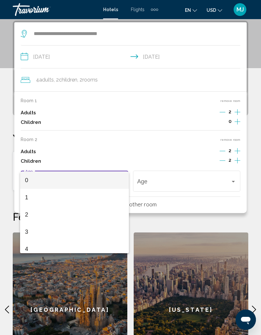
click at [231, 176] on div at bounding box center [130, 167] width 261 height 335
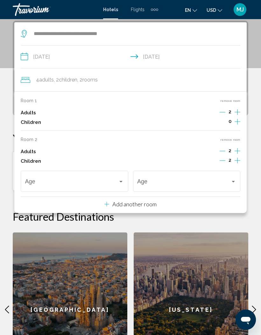
click at [231, 175] on div "Age" at bounding box center [186, 180] width 99 height 23
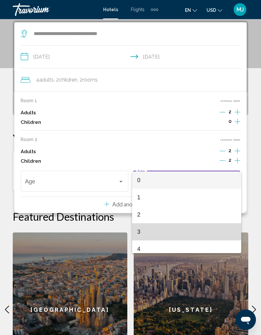
click at [141, 229] on span "3" at bounding box center [186, 231] width 99 height 17
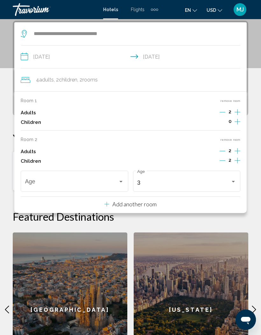
click at [119, 179] on div "Travelers: 4 adults, 2 children" at bounding box center [121, 181] width 6 height 5
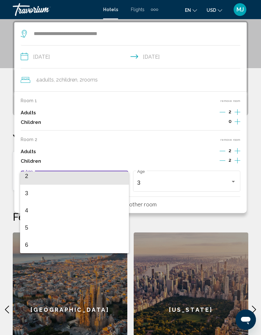
scroll to position [39, 0]
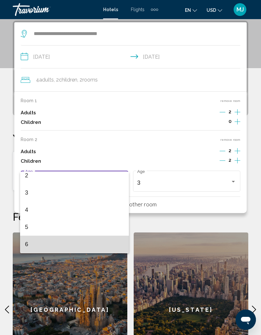
click at [29, 246] on span "6" at bounding box center [74, 244] width 99 height 17
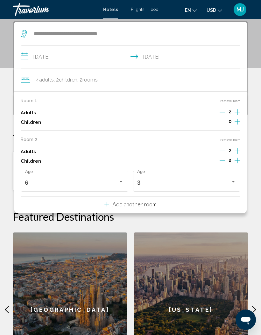
click at [254, 139] on div "**********" at bounding box center [130, 205] width 261 height 369
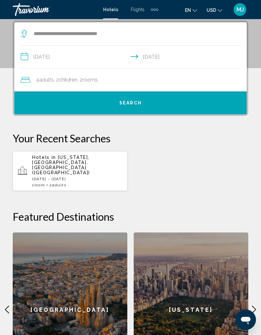
click at [188, 99] on button "Search" at bounding box center [130, 102] width 232 height 23
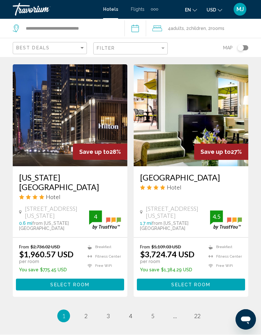
scroll to position [1269, 0]
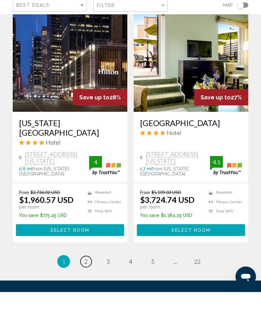
click at [87, 301] on span "2" at bounding box center [85, 304] width 3 height 7
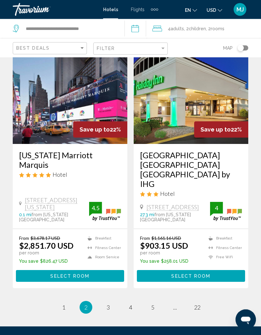
scroll to position [1267, 0]
click at [109, 302] on link "page 3" at bounding box center [108, 307] width 11 height 11
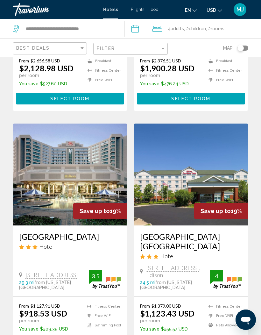
scroll to position [1299, 0]
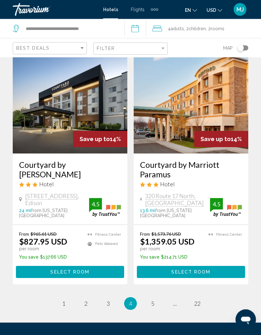
scroll to position [1276, 0]
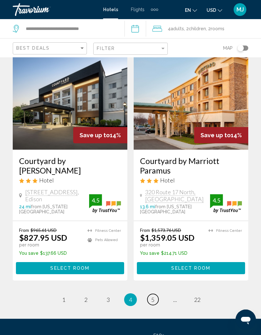
click at [147, 294] on link "page 5" at bounding box center [152, 299] width 11 height 11
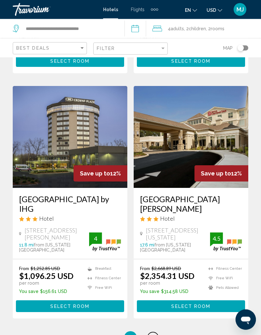
scroll to position [1231, 0]
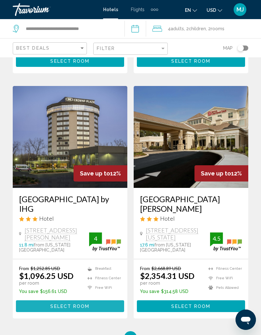
click at [31, 300] on button "Select Room" at bounding box center [70, 306] width 108 height 12
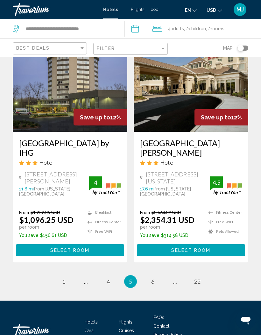
scroll to position [1288, 0]
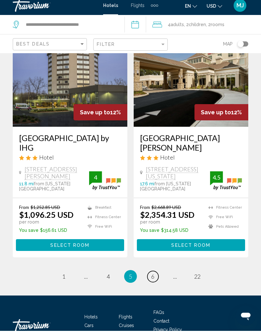
click at [152, 277] on span "6" at bounding box center [152, 280] width 3 height 7
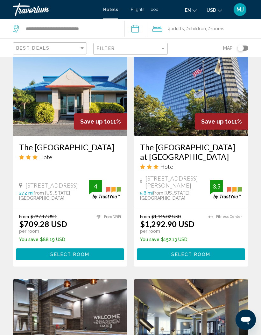
scroll to position [1028, 0]
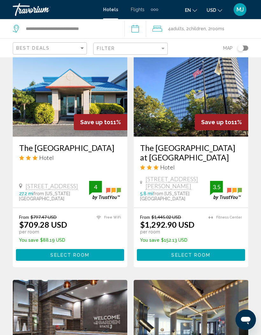
click at [231, 249] on button "Select Room" at bounding box center [191, 255] width 108 height 12
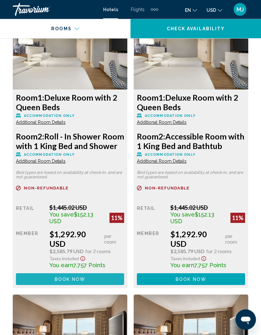
scroll to position [1123, 0]
click at [51, 285] on button "Book now No longer available" at bounding box center [70, 279] width 108 height 12
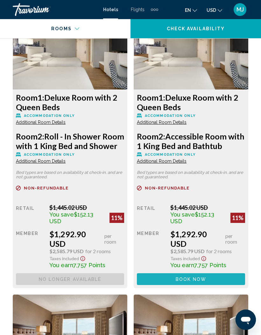
click at [124, 285] on button "Book now No longer available" at bounding box center [70, 279] width 108 height 12
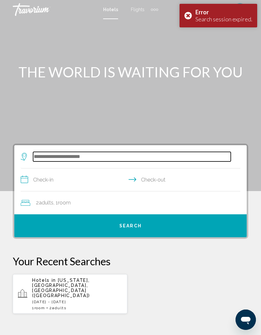
click at [49, 157] on input "Search widget" at bounding box center [132, 157] width 198 height 10
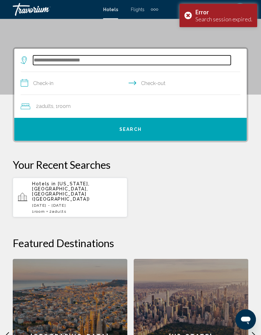
scroll to position [123, 0]
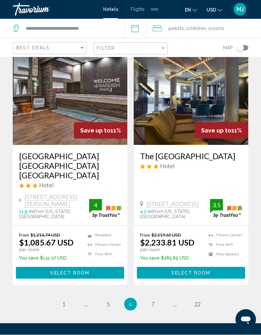
scroll to position [1279, 0]
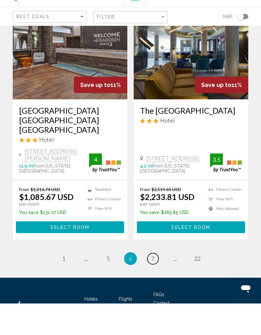
click at [154, 285] on link "page 7" at bounding box center [152, 290] width 11 height 11
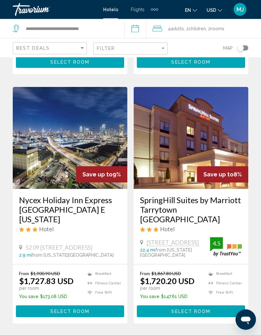
scroll to position [1249, 0]
click at [38, 195] on h3 "Nycex Holiday Inn Express [GEOGRAPHIC_DATA] E [US_STATE]" at bounding box center [70, 209] width 102 height 29
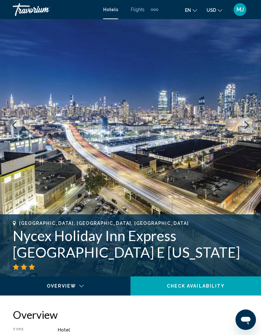
scroll to position [44, 0]
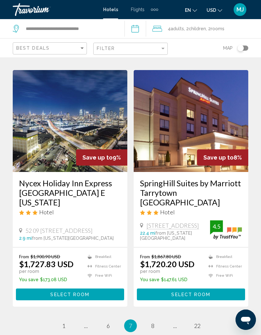
scroll to position [1266, 0]
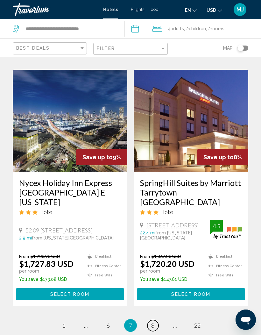
click at [151, 320] on link "page 8" at bounding box center [152, 325] width 11 height 11
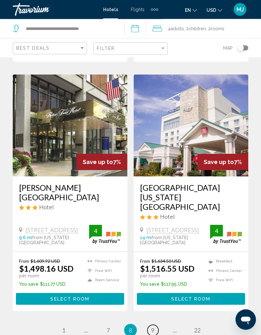
scroll to position [1273, 0]
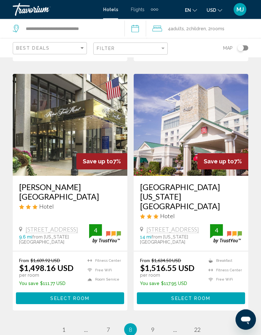
click at [32, 258] on div "From $1,609.92 USD $1,498.16 USD per room You save $111.77 USD [GEOGRAPHIC_DATA…" at bounding box center [70, 281] width 102 height 46
click at [35, 292] on button "Select Room" at bounding box center [70, 298] width 108 height 12
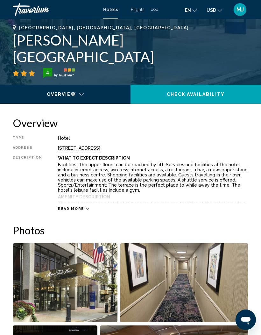
scroll to position [244, 0]
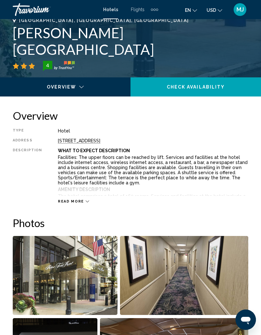
click at [60, 199] on span "Read more" at bounding box center [71, 201] width 26 height 4
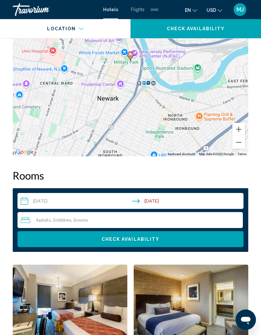
scroll to position [957, 0]
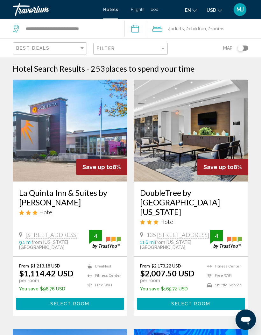
click at [34, 204] on h3 "La Quinta Inn & Suites by [PERSON_NAME]" at bounding box center [70, 197] width 102 height 19
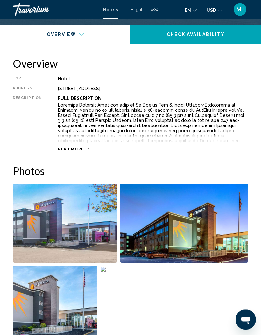
scroll to position [295, 0]
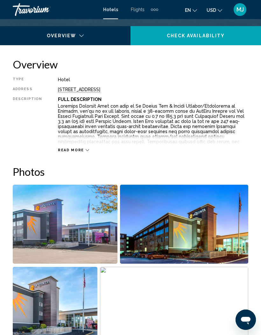
click at [58, 146] on div "Read more" at bounding box center [153, 144] width 190 height 18
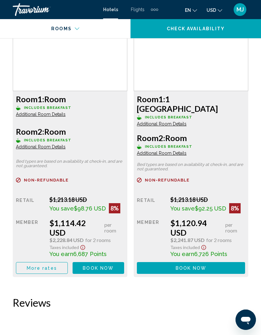
scroll to position [1120, 0]
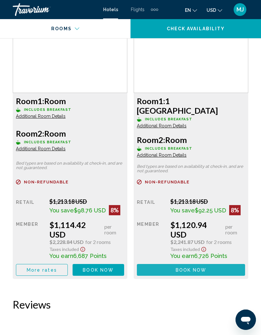
click at [124, 264] on button "Book now No longer available" at bounding box center [99, 270] width 52 height 12
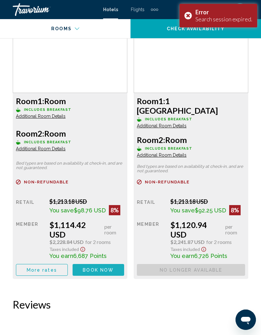
click at [99, 264] on button "Book now No longer available" at bounding box center [99, 270] width 52 height 12
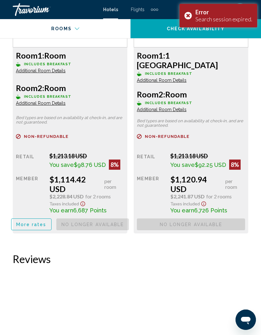
scroll to position [1156, 0]
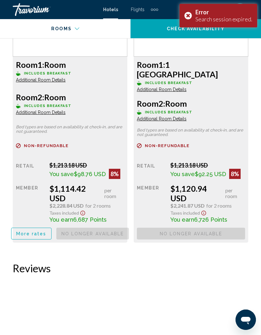
click at [26, 231] on span "More rates" at bounding box center [31, 233] width 30 height 5
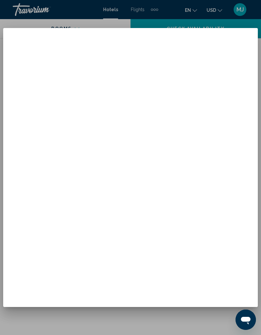
scroll to position [0, 0]
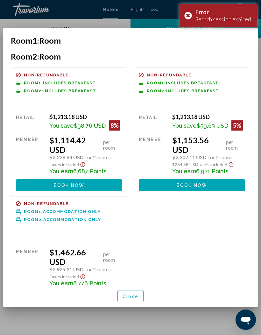
click at [31, 179] on button "Book now No longer available" at bounding box center [69, 185] width 106 height 12
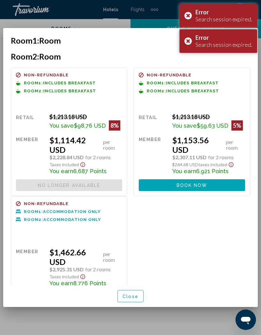
click at [228, 180] on button "Book now No longer available" at bounding box center [192, 185] width 106 height 12
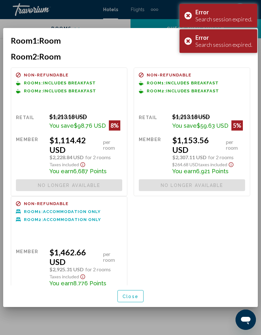
click at [22, 276] on div "Member" at bounding box center [30, 266] width 29 height 39
click at [26, 291] on button "Book now No longer available" at bounding box center [69, 297] width 106 height 12
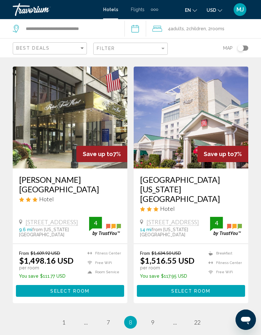
scroll to position [1280, 0]
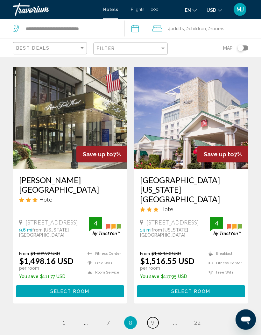
click at [152, 317] on link "page 9" at bounding box center [152, 322] width 11 height 11
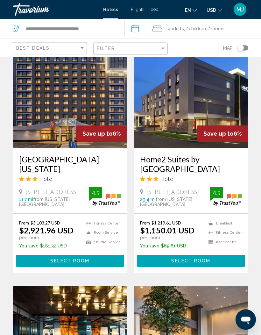
scroll to position [1058, 0]
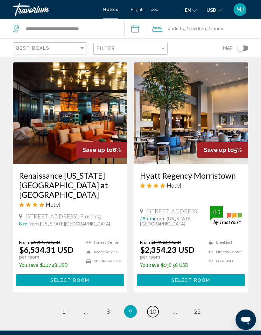
click at [155, 308] on span "10" at bounding box center [153, 311] width 6 height 7
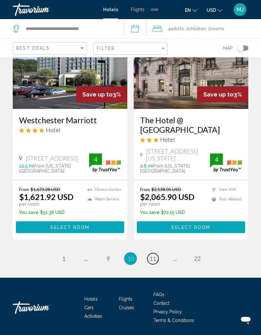
scroll to position [1270, 0]
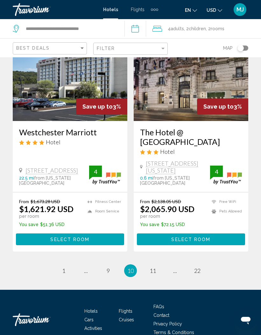
click at [111, 324] on li "Activities" at bounding box center [101, 327] width 34 height 7
click at [152, 267] on span "11" at bounding box center [153, 270] width 6 height 7
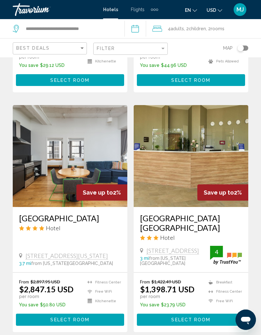
scroll to position [1014, 0]
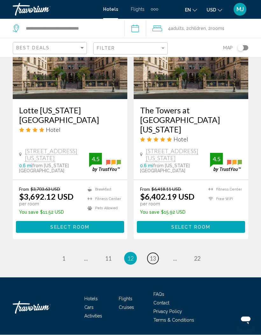
scroll to position [1269, 0]
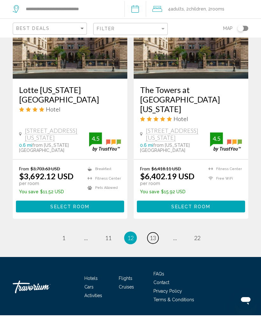
click at [151, 254] on span "13" at bounding box center [153, 257] width 6 height 7
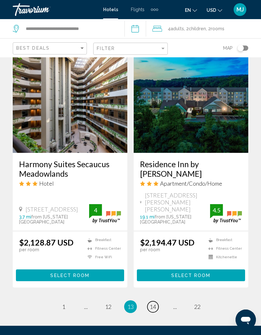
scroll to position [1258, 0]
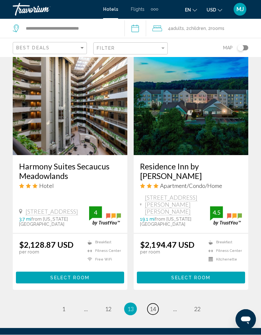
click at [150, 306] on span "14" at bounding box center [153, 309] width 6 height 7
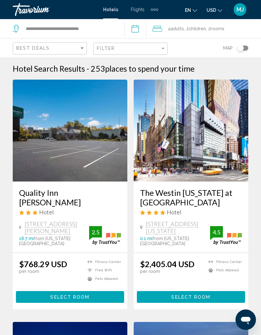
click at [240, 8] on span "MJ" at bounding box center [239, 9] width 7 height 6
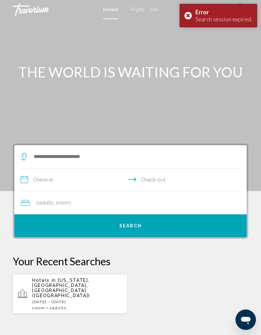
click at [238, 321] on div "Open messaging window" at bounding box center [245, 319] width 19 height 19
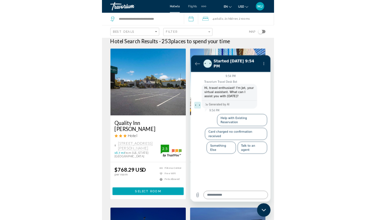
scroll to position [11, 0]
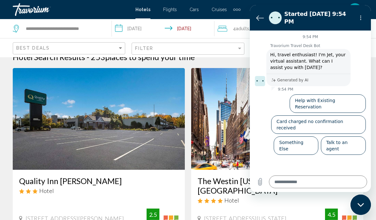
click at [261, 137] on button "Talk to an agent" at bounding box center [343, 146] width 45 height 18
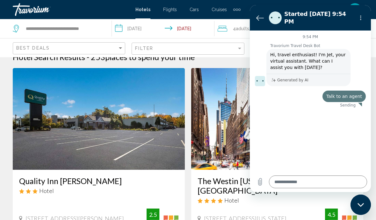
click at [261, 129] on div "9:54 PM Travorium Travel Desk Bot Travorium Travel Desk Bot says: Hi, travel en…" at bounding box center [310, 101] width 121 height 141
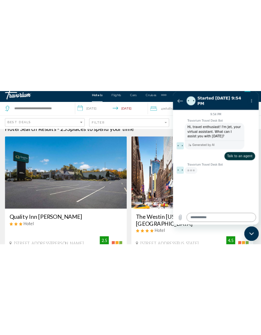
scroll to position [15, 0]
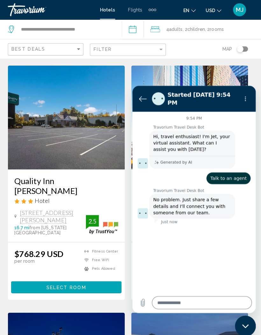
type textarea "*"
